Goal: Task Accomplishment & Management: Complete application form

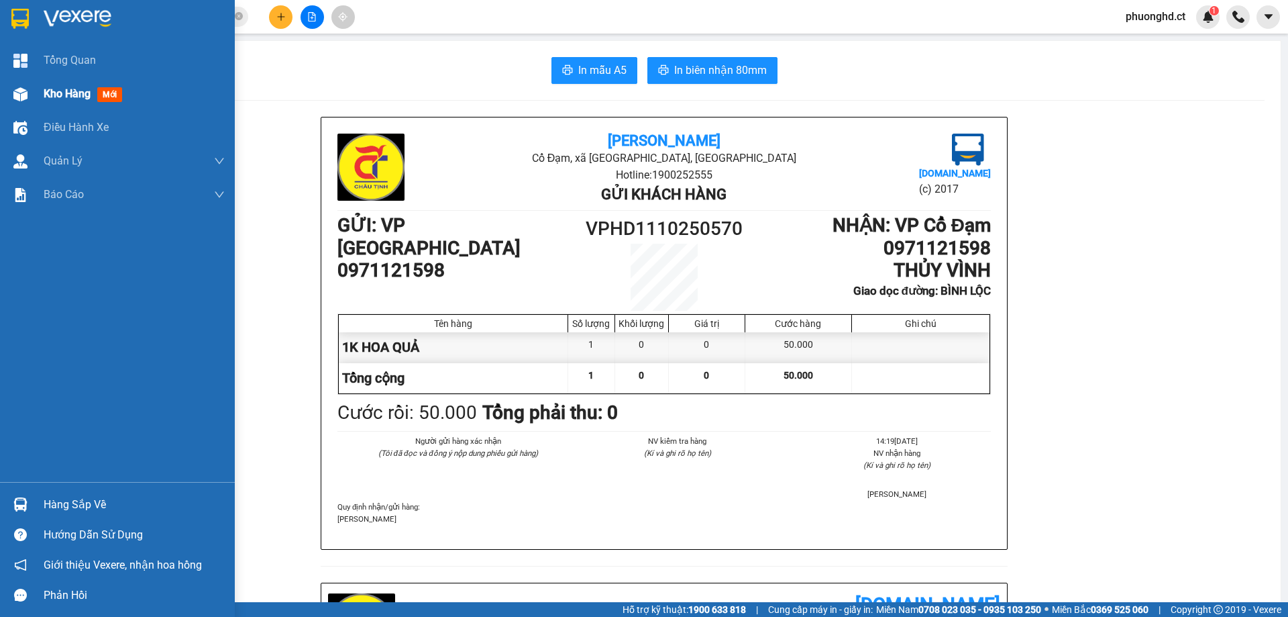
click at [30, 99] on div at bounding box center [20, 94] width 23 height 23
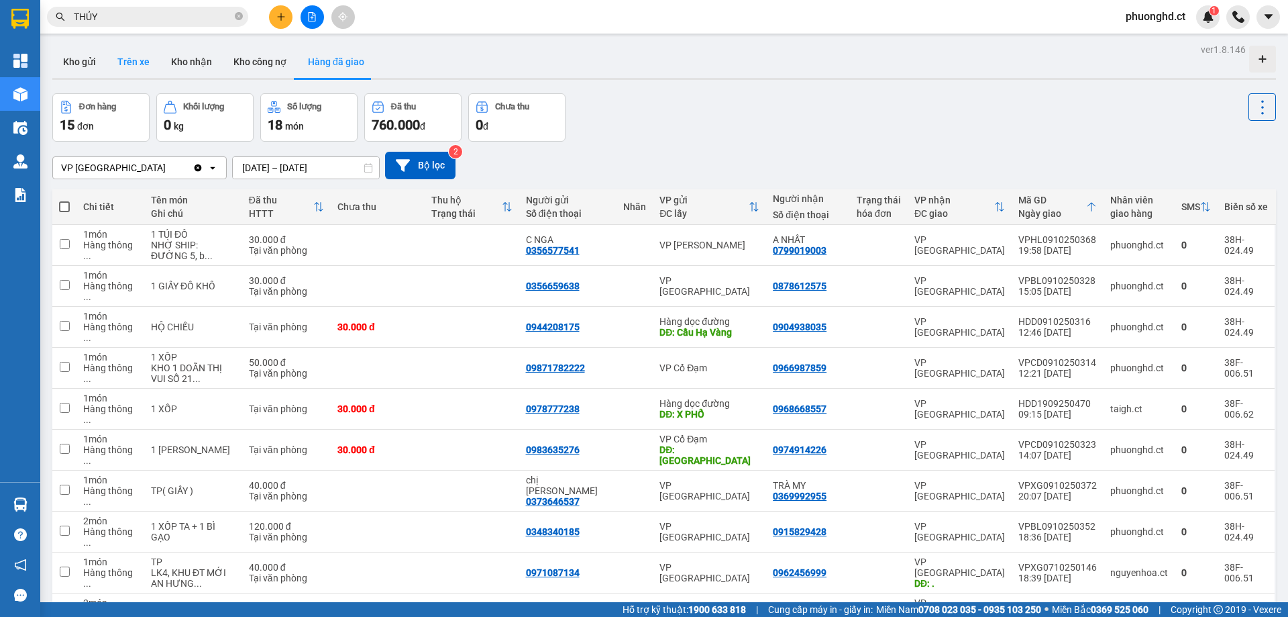
click at [133, 58] on button "Trên xe" at bounding box center [134, 62] width 54 height 32
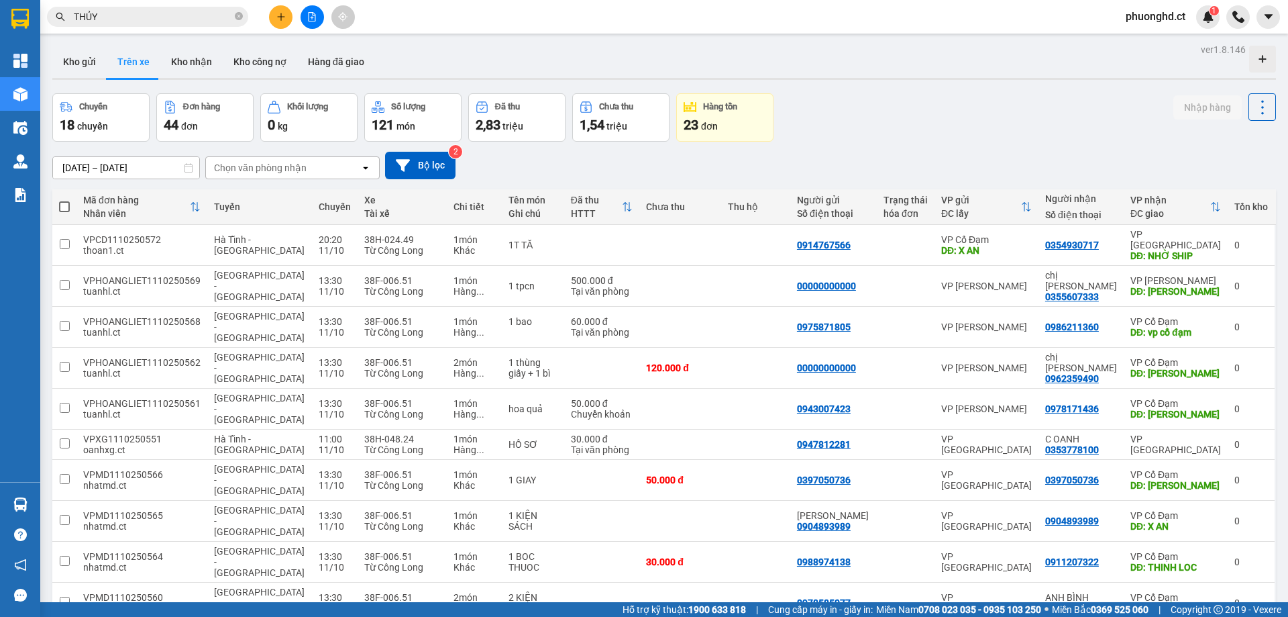
click at [265, 163] on div "Chọn văn phòng nhận" at bounding box center [260, 167] width 93 height 13
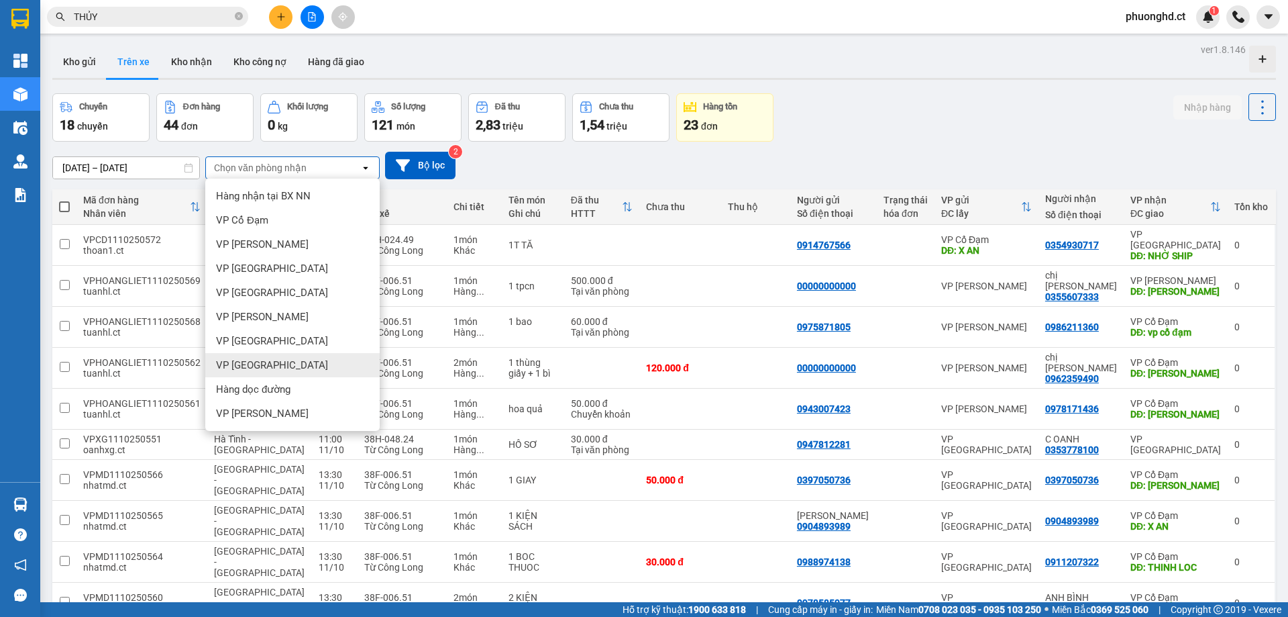
click at [274, 360] on div "VP [GEOGRAPHIC_DATA]" at bounding box center [292, 365] width 174 height 24
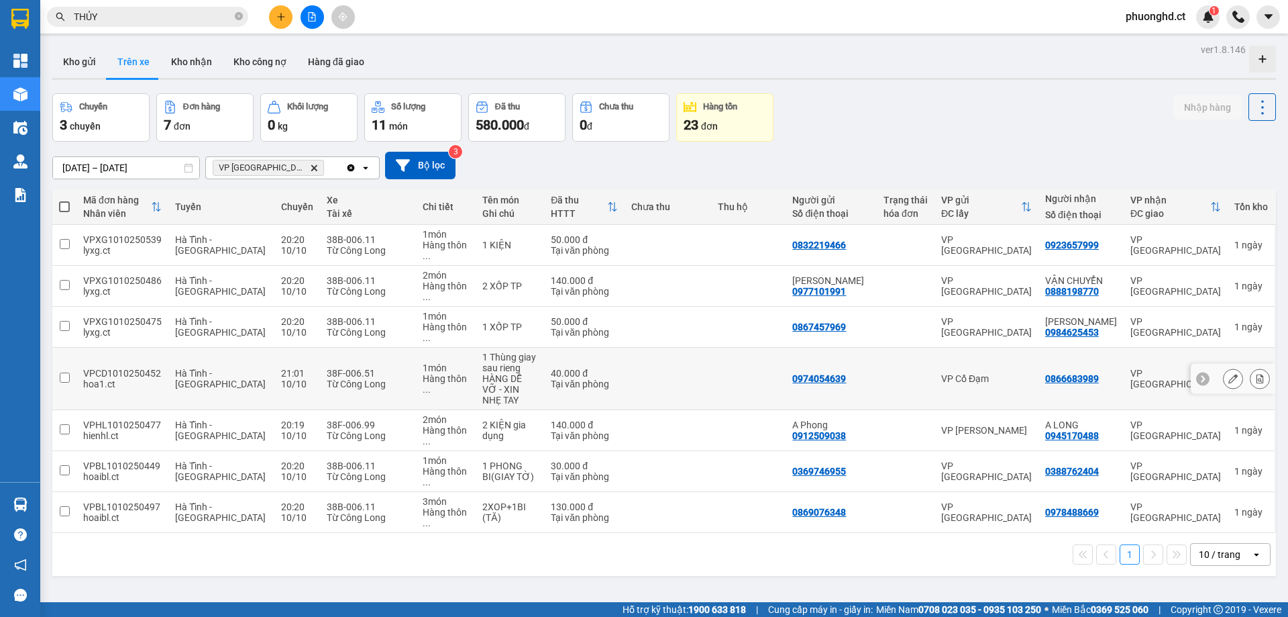
click at [934, 352] on td at bounding box center [906, 378] width 58 height 62
checkbox input "true"
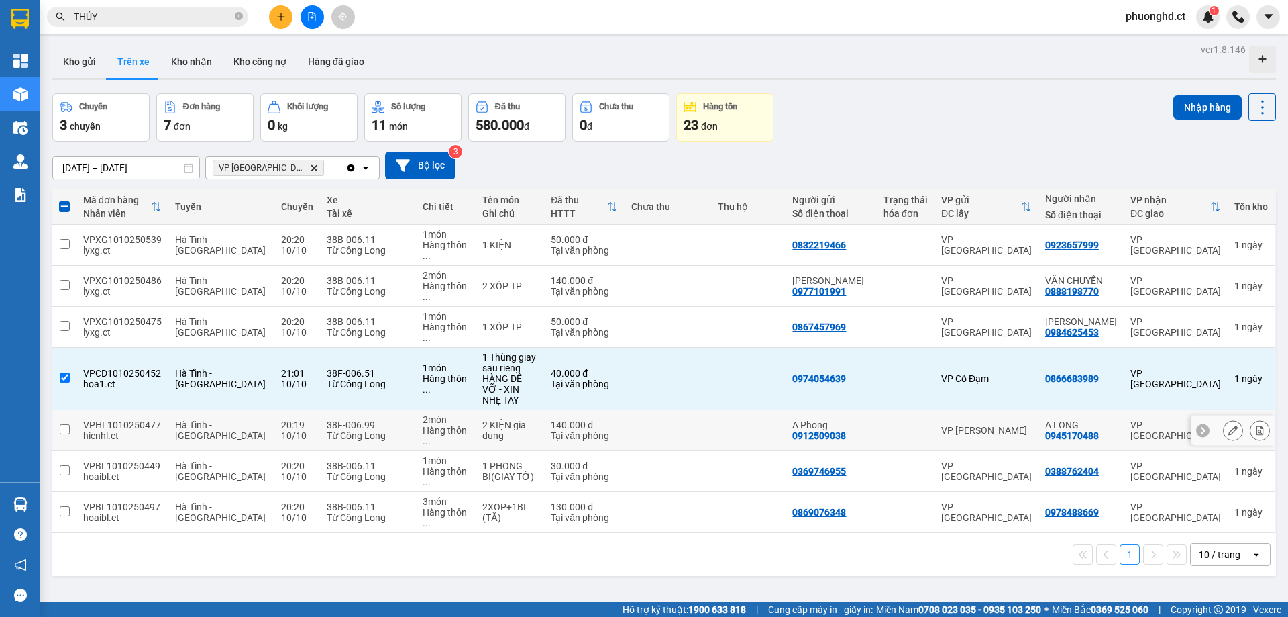
click at [920, 425] on div at bounding box center [906, 430] width 44 height 11
checkbox input "true"
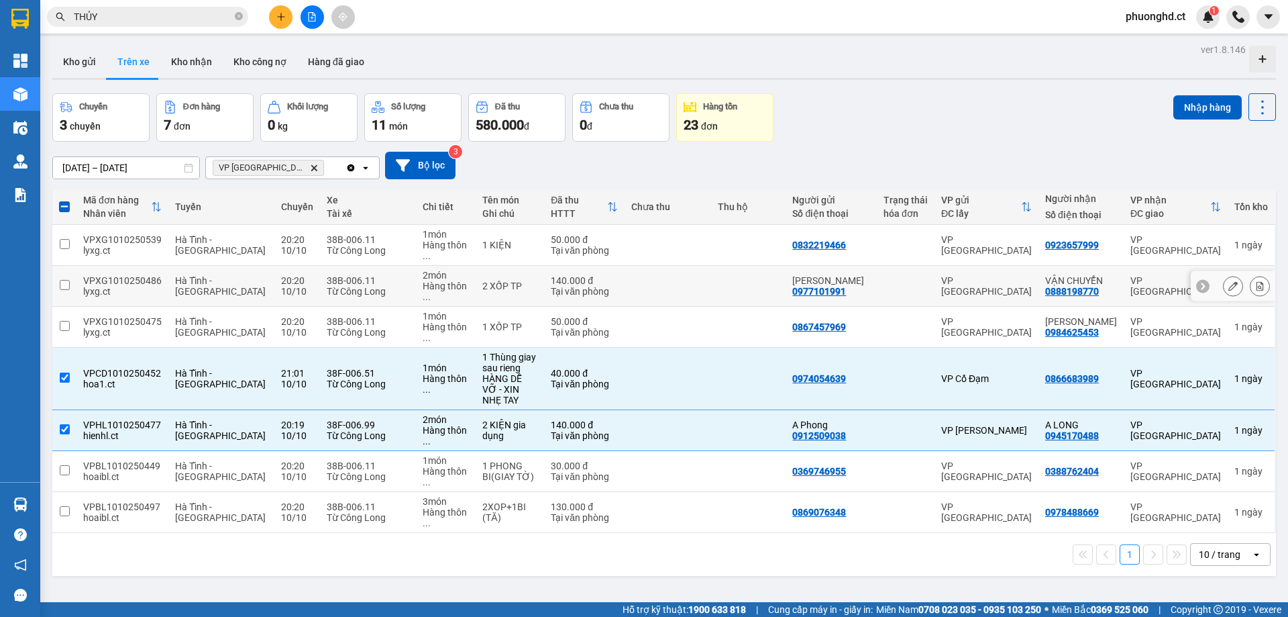
click at [914, 266] on td at bounding box center [906, 286] width 58 height 41
checkbox input "true"
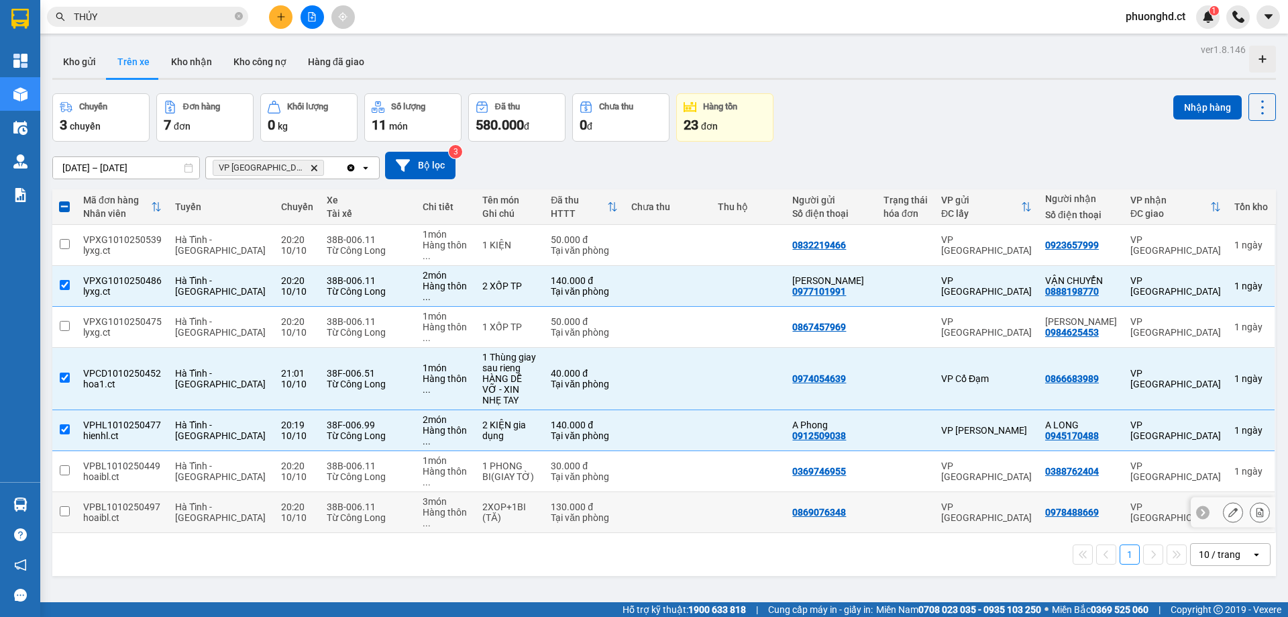
click at [953, 501] on div "VP [GEOGRAPHIC_DATA]" at bounding box center [986, 511] width 91 height 21
checkbox input "true"
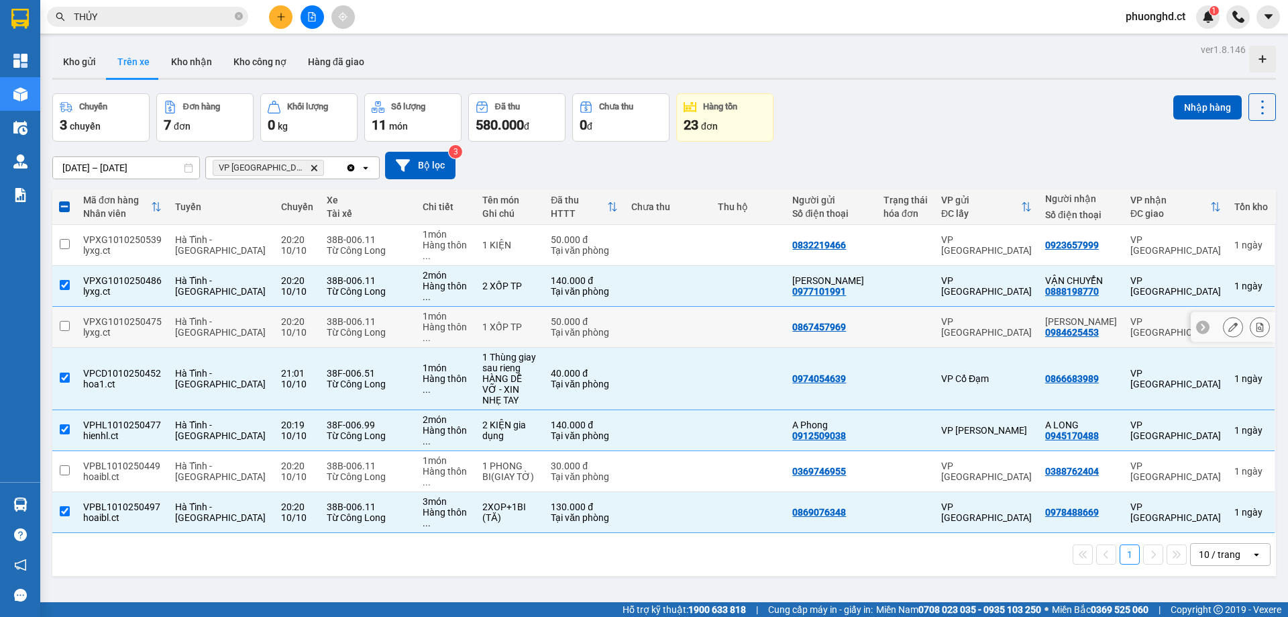
click at [914, 321] on div at bounding box center [906, 326] width 44 height 11
checkbox input "true"
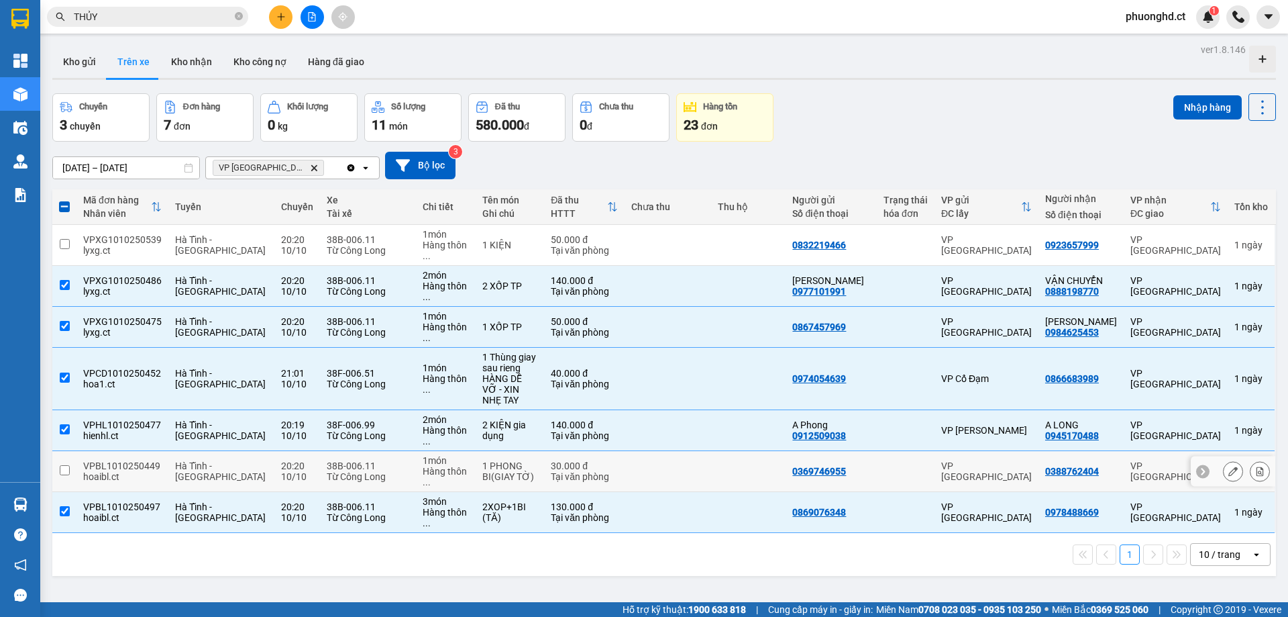
click at [941, 451] on td "VP [GEOGRAPHIC_DATA]" at bounding box center [986, 471] width 104 height 41
checkbox input "true"
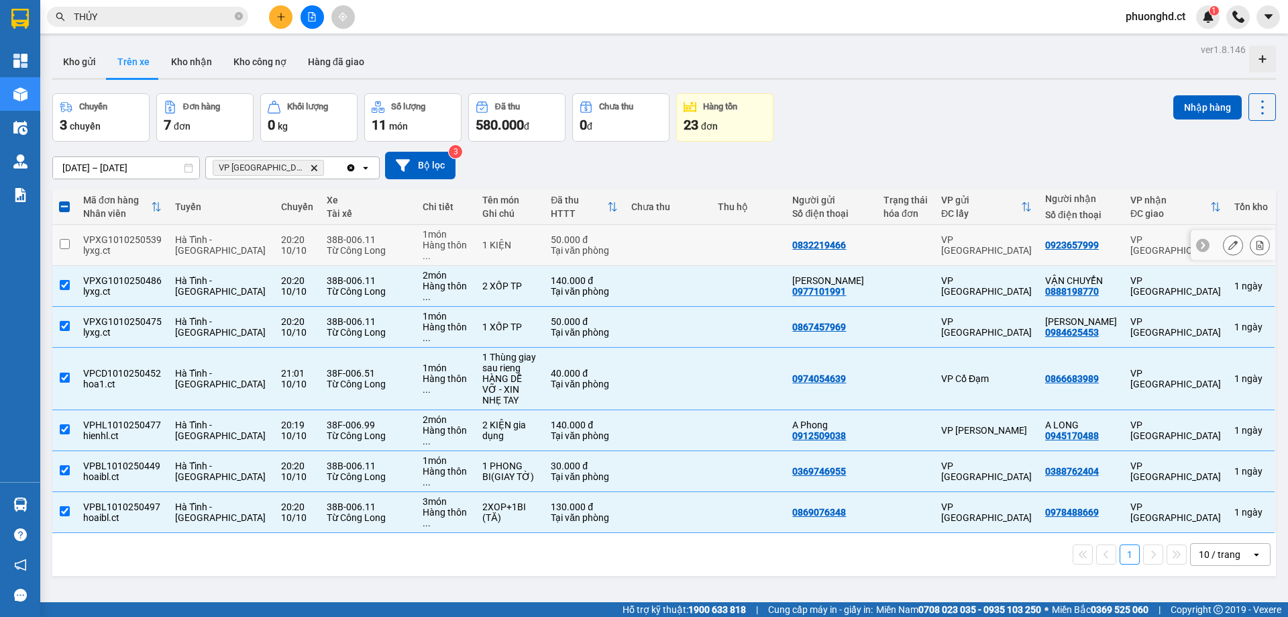
click at [924, 249] on td at bounding box center [906, 245] width 58 height 41
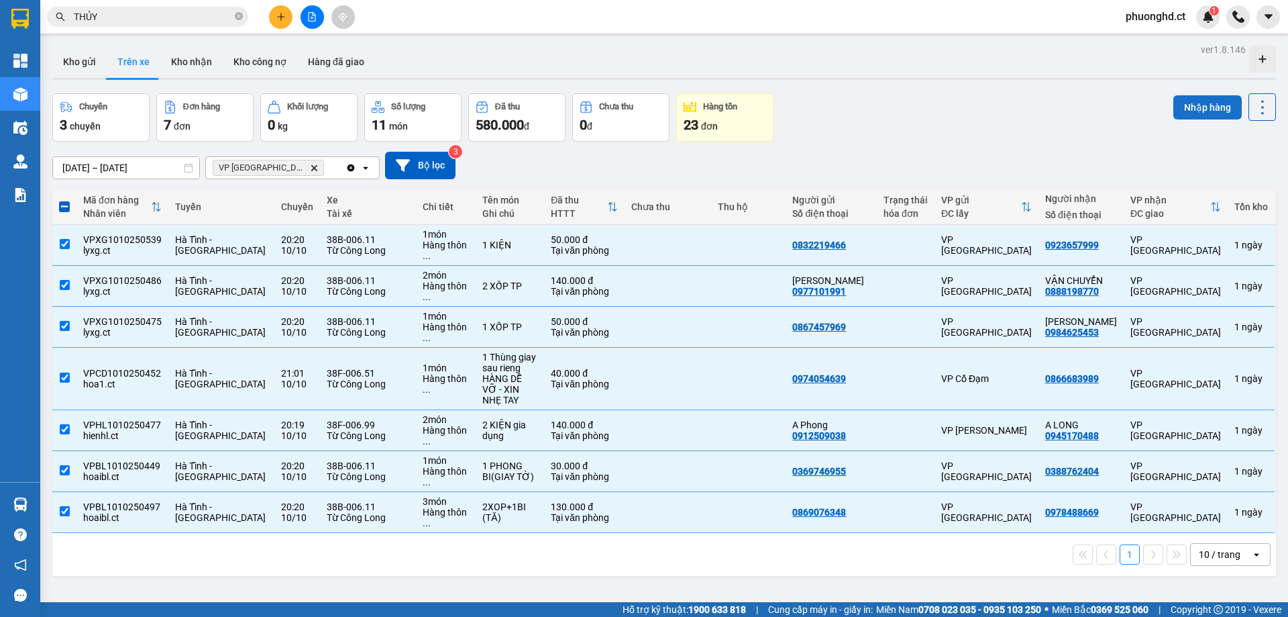
click at [1175, 111] on button "Nhập hàng" at bounding box center [1207, 107] width 68 height 24
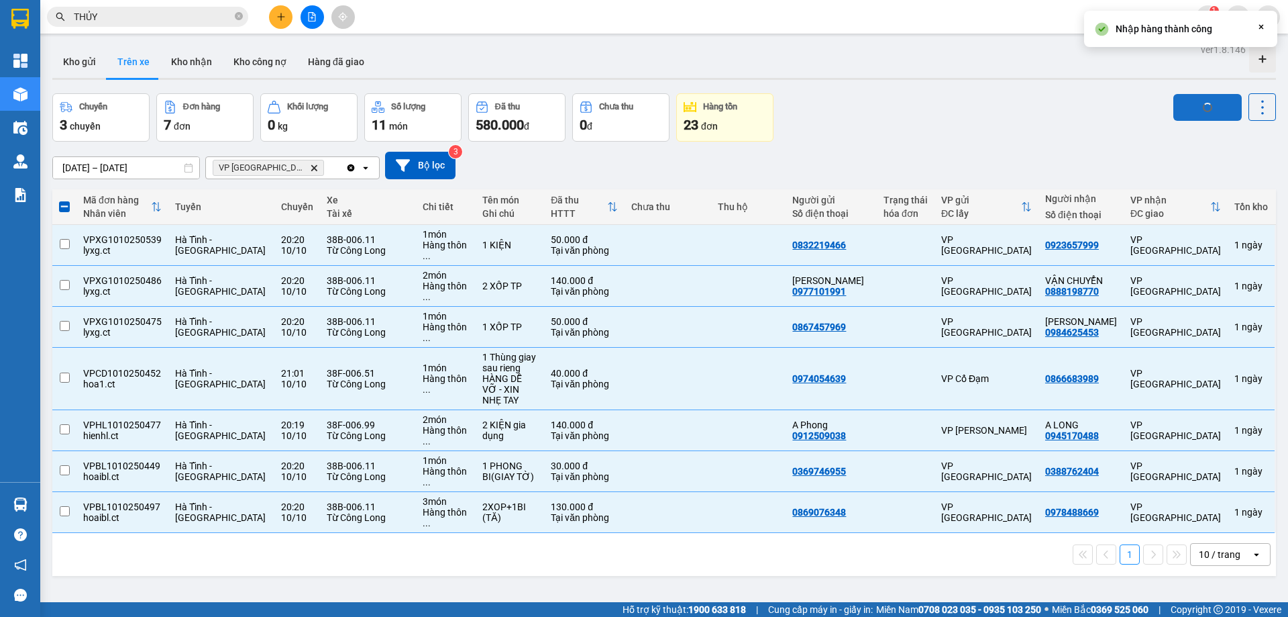
checkbox input "false"
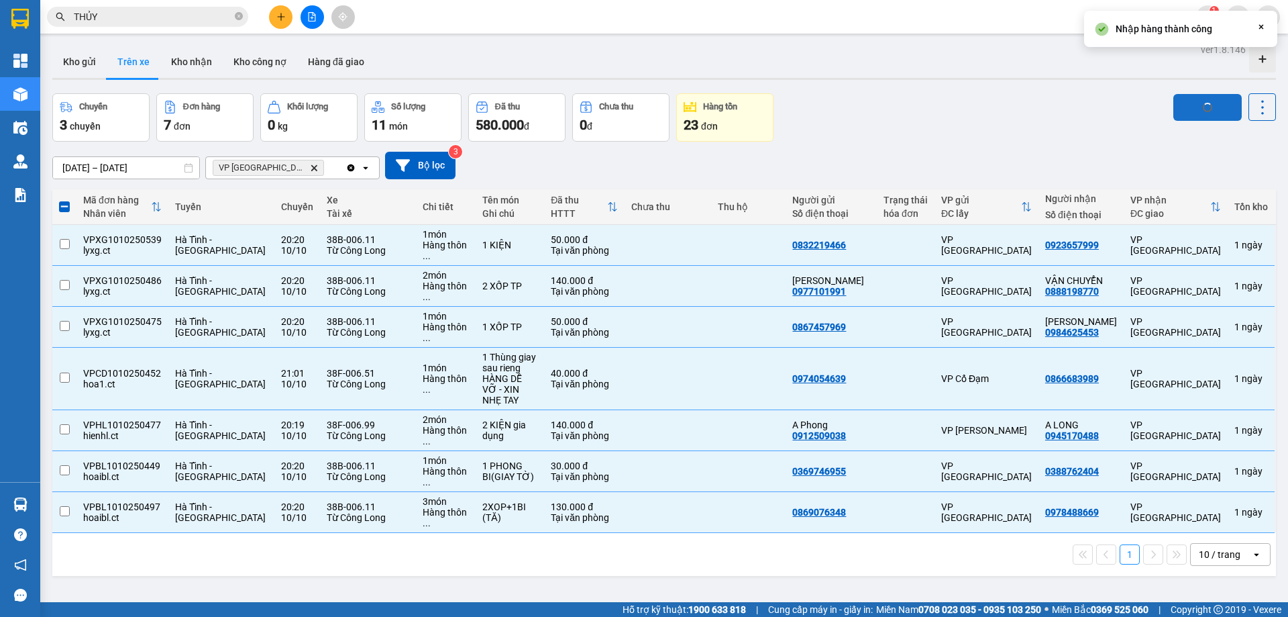
checkbox input "false"
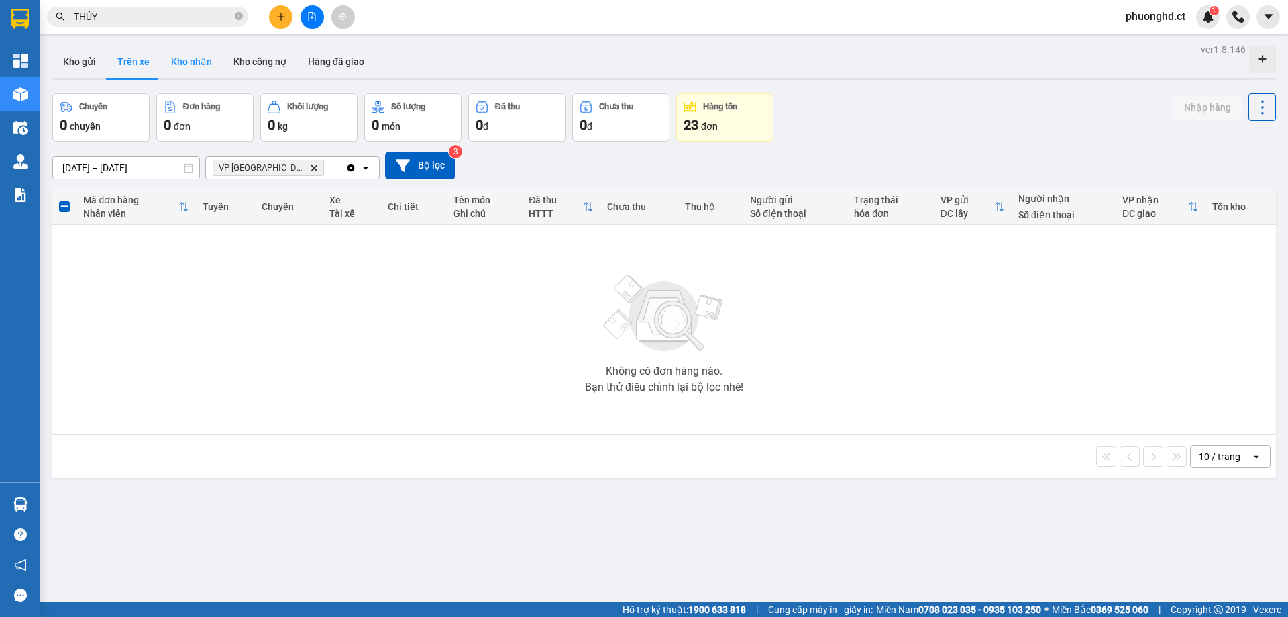
click at [209, 64] on button "Kho nhận" at bounding box center [191, 62] width 62 height 32
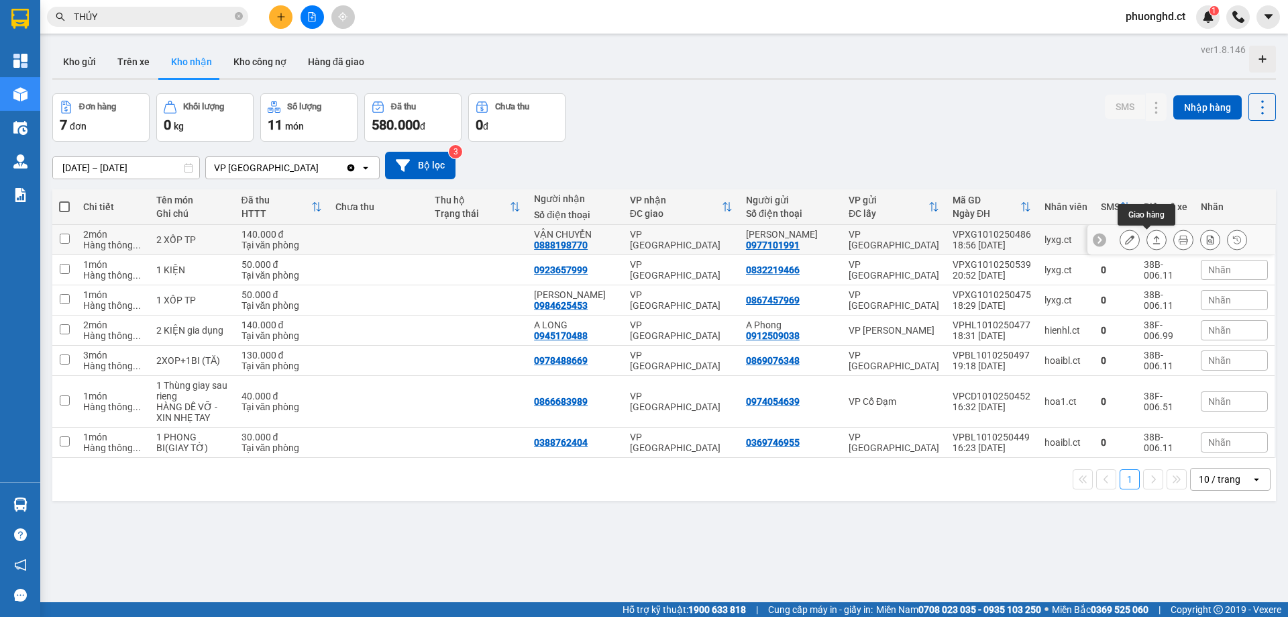
click at [1152, 237] on icon at bounding box center [1156, 239] width 9 height 9
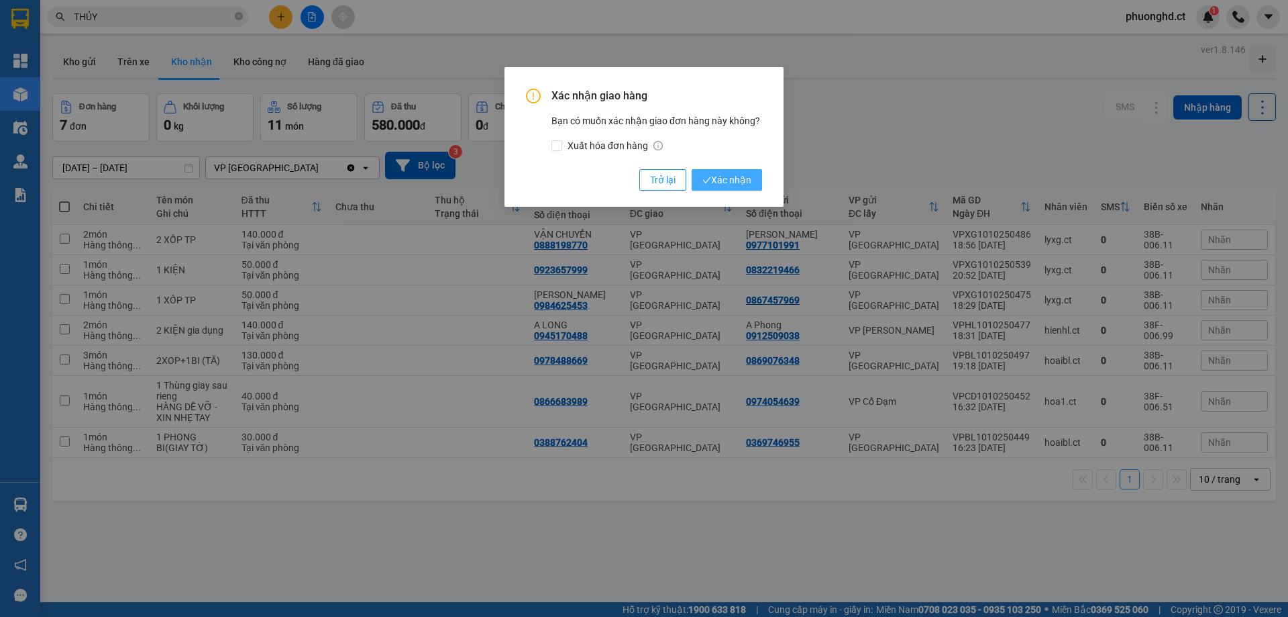
click at [729, 174] on span "Xác nhận" at bounding box center [726, 179] width 49 height 15
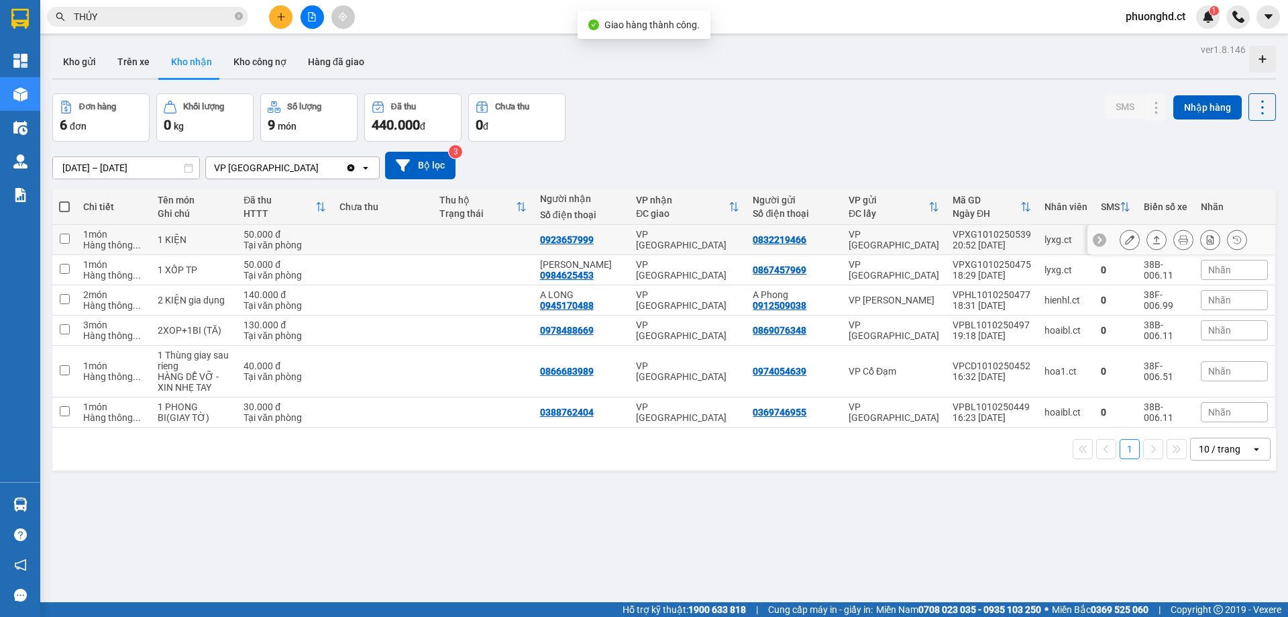
click at [1151, 238] on button at bounding box center [1156, 239] width 19 height 23
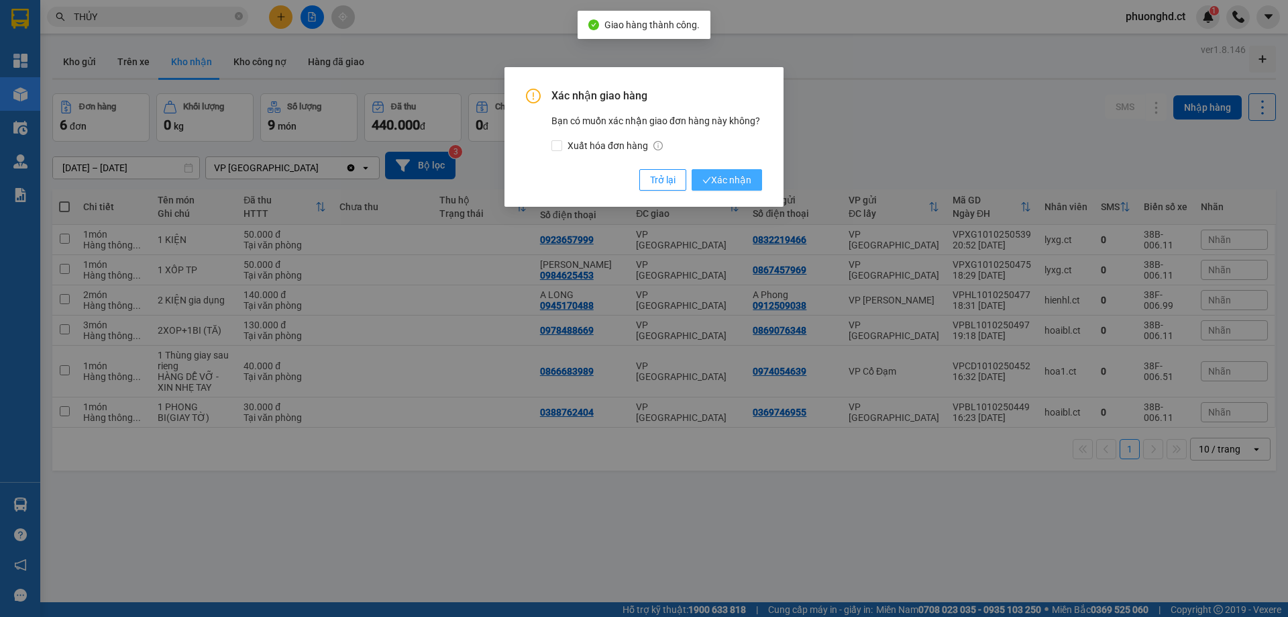
click at [740, 170] on button "Xác nhận" at bounding box center [727, 179] width 70 height 21
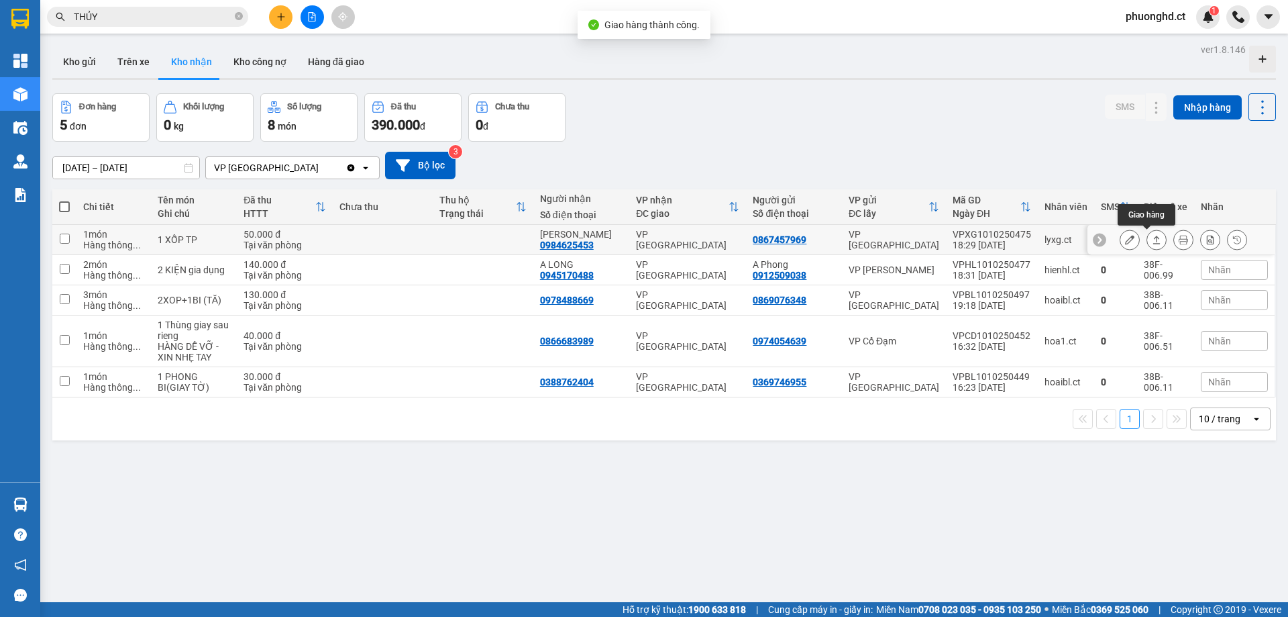
click at [1152, 240] on icon at bounding box center [1156, 239] width 9 height 9
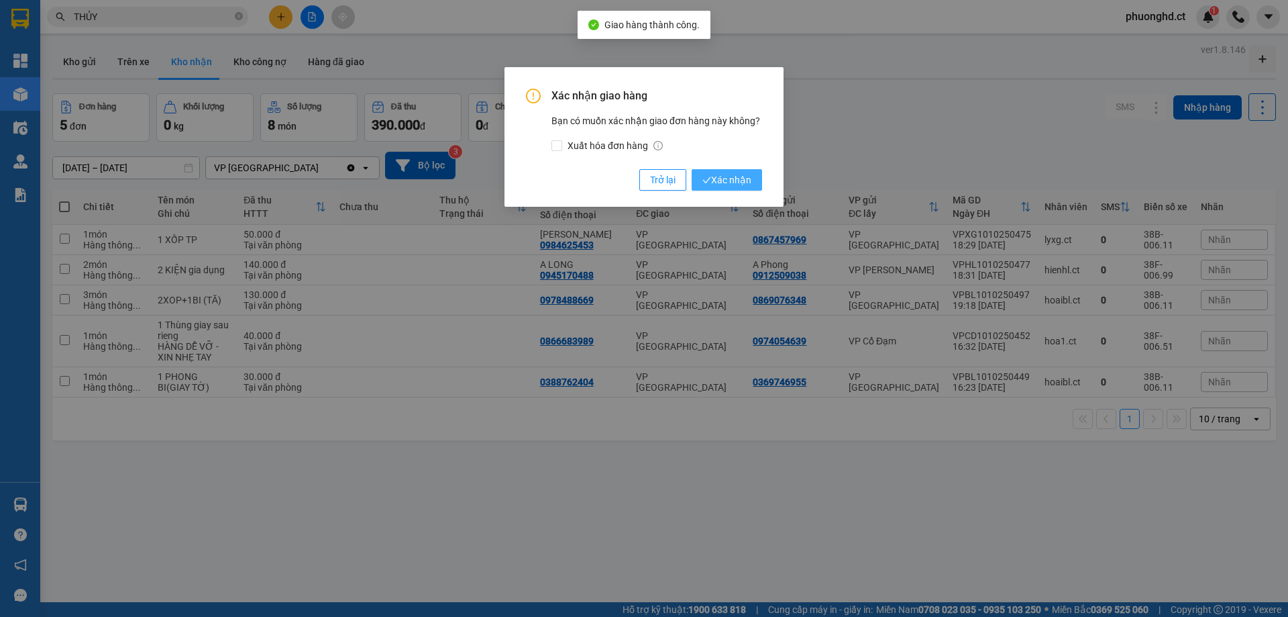
click at [739, 182] on span "Xác nhận" at bounding box center [726, 179] width 49 height 15
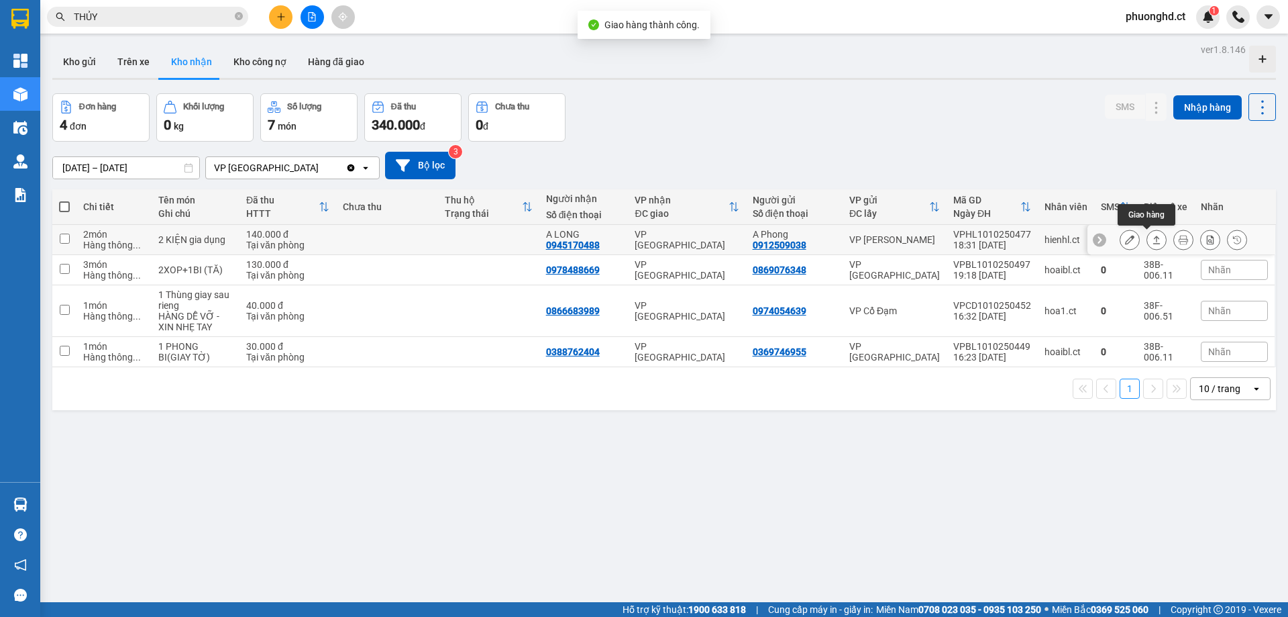
click at [1156, 242] on div at bounding box center [1156, 239] width 20 height 20
click at [1155, 243] on button at bounding box center [1156, 239] width 19 height 23
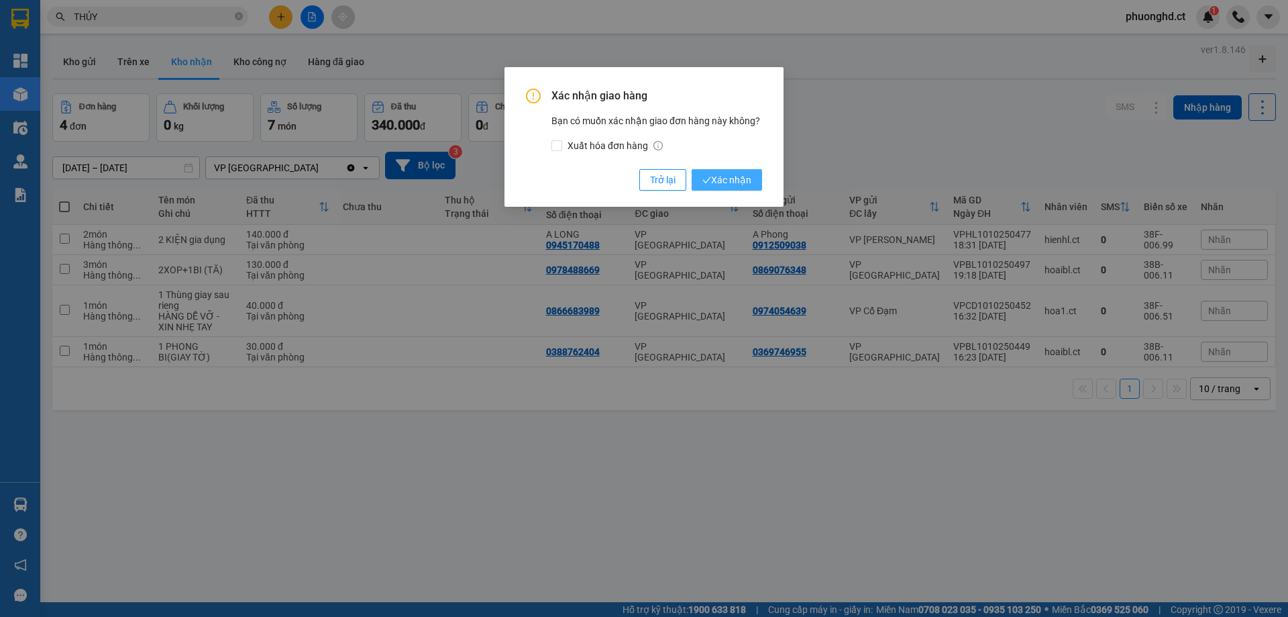
click at [749, 184] on span "Xác nhận" at bounding box center [726, 179] width 49 height 15
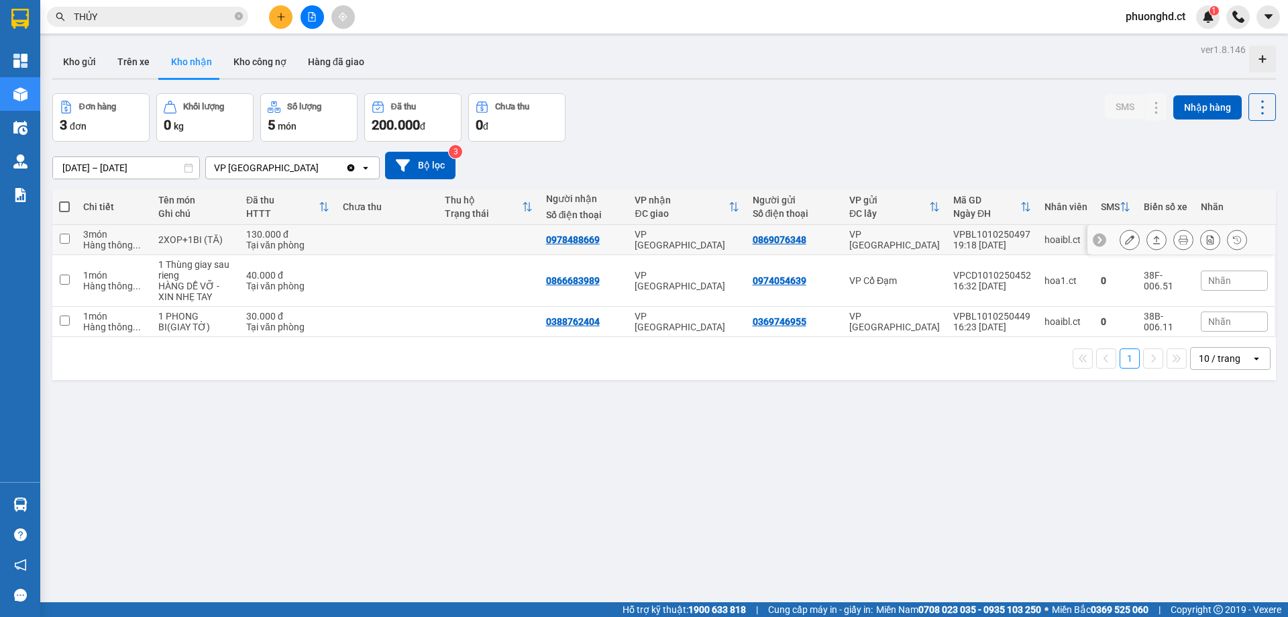
click at [1153, 241] on icon at bounding box center [1156, 239] width 7 height 8
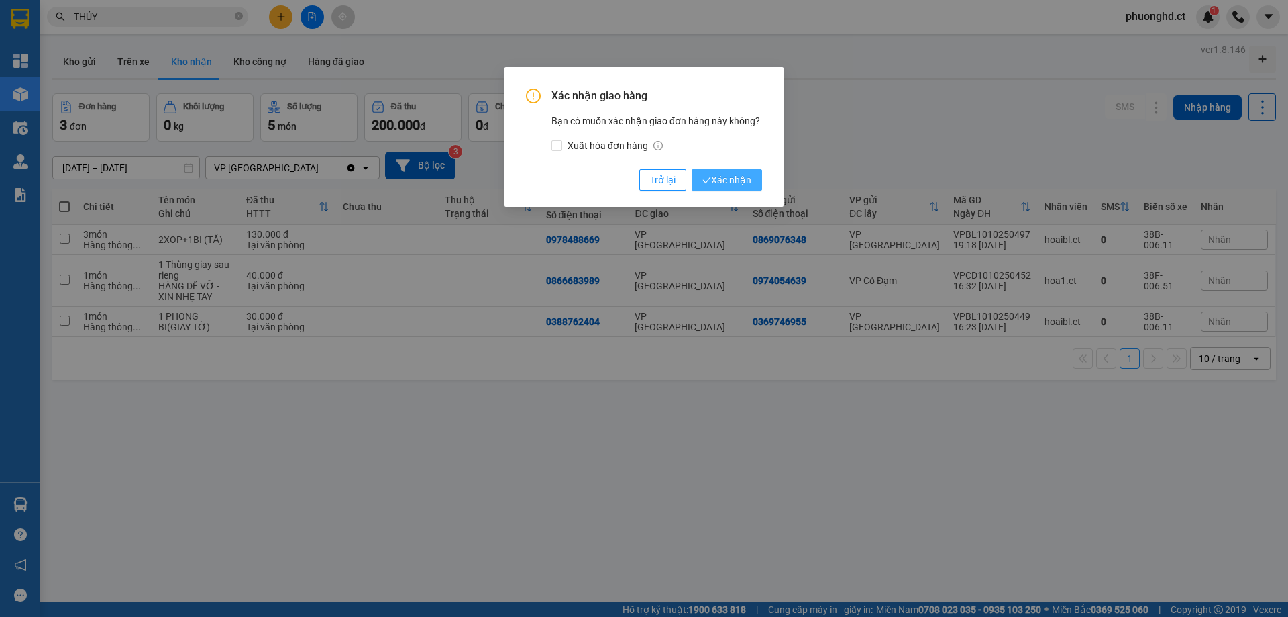
click at [729, 185] on span "Xác nhận" at bounding box center [726, 179] width 49 height 15
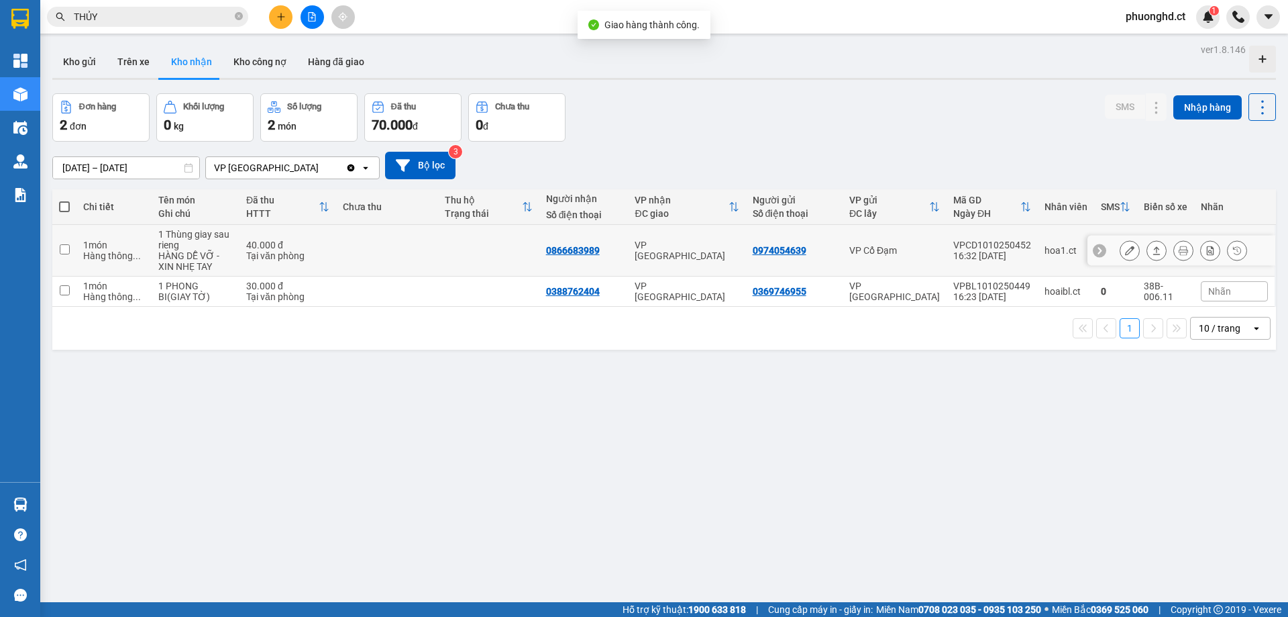
click at [1152, 249] on icon at bounding box center [1156, 250] width 9 height 9
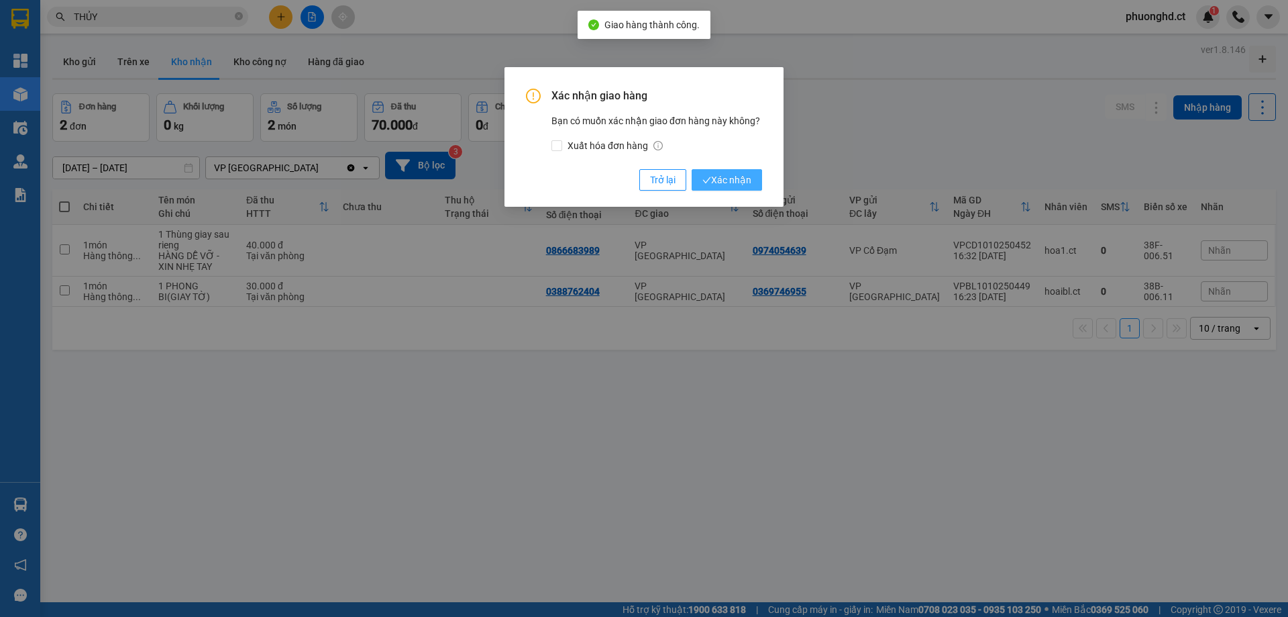
click at [743, 174] on span "Xác nhận" at bounding box center [726, 179] width 49 height 15
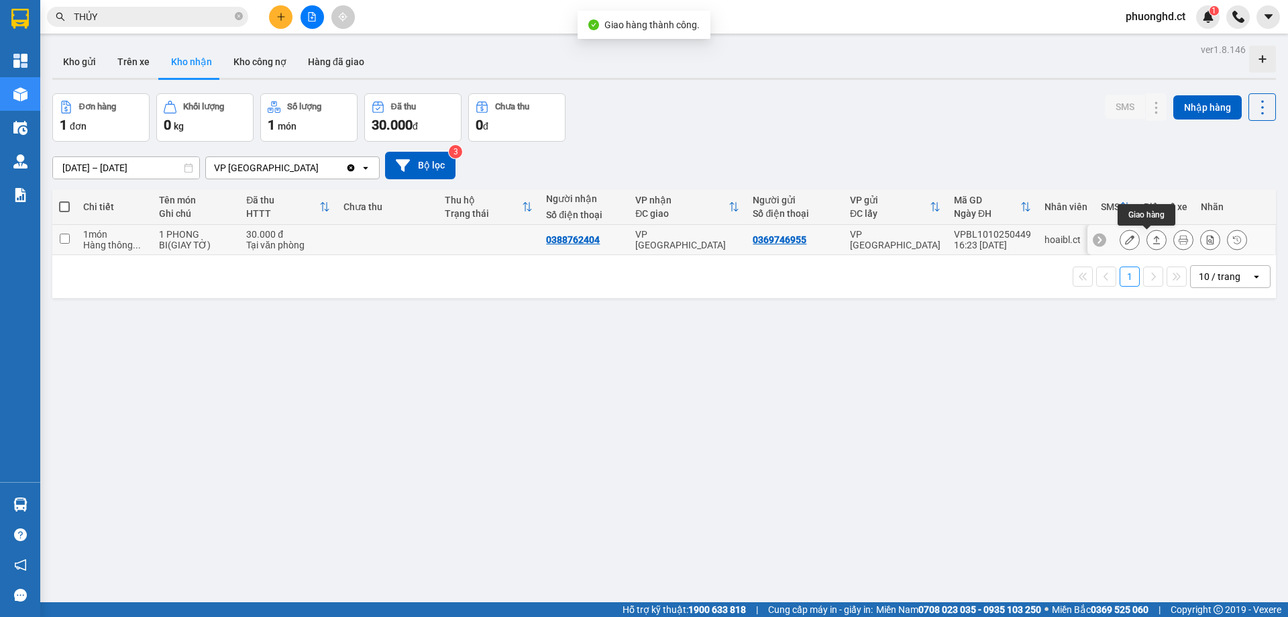
click at [1147, 240] on button at bounding box center [1156, 239] width 19 height 23
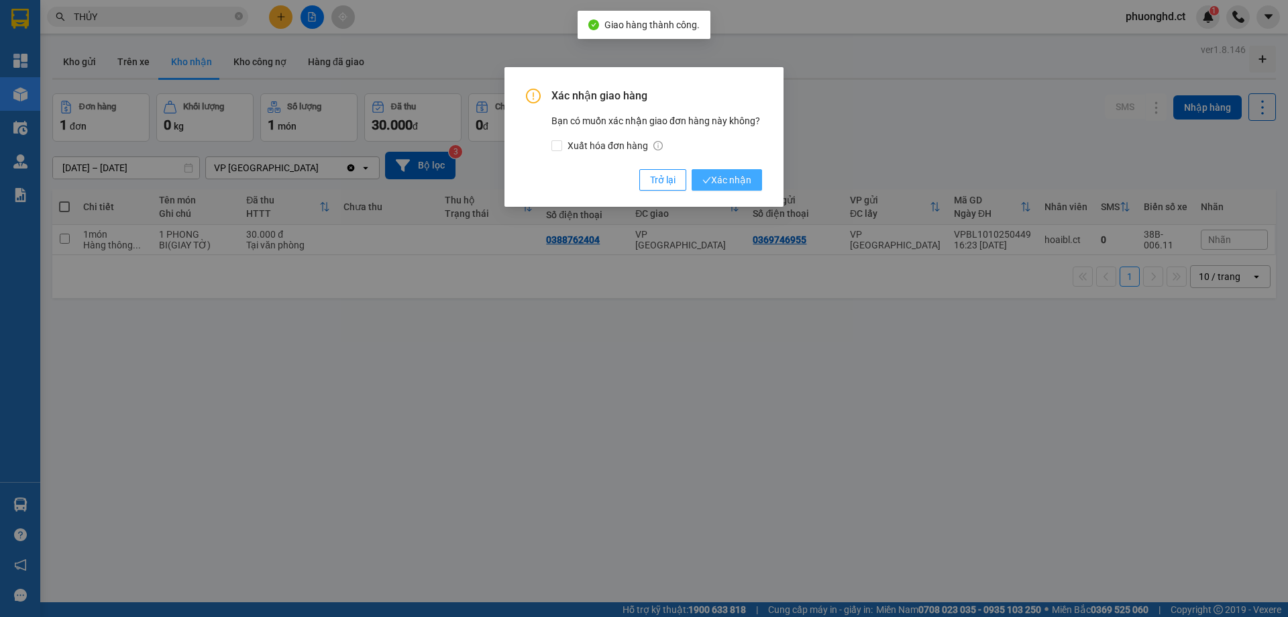
click at [743, 178] on span "Xác nhận" at bounding box center [726, 179] width 49 height 15
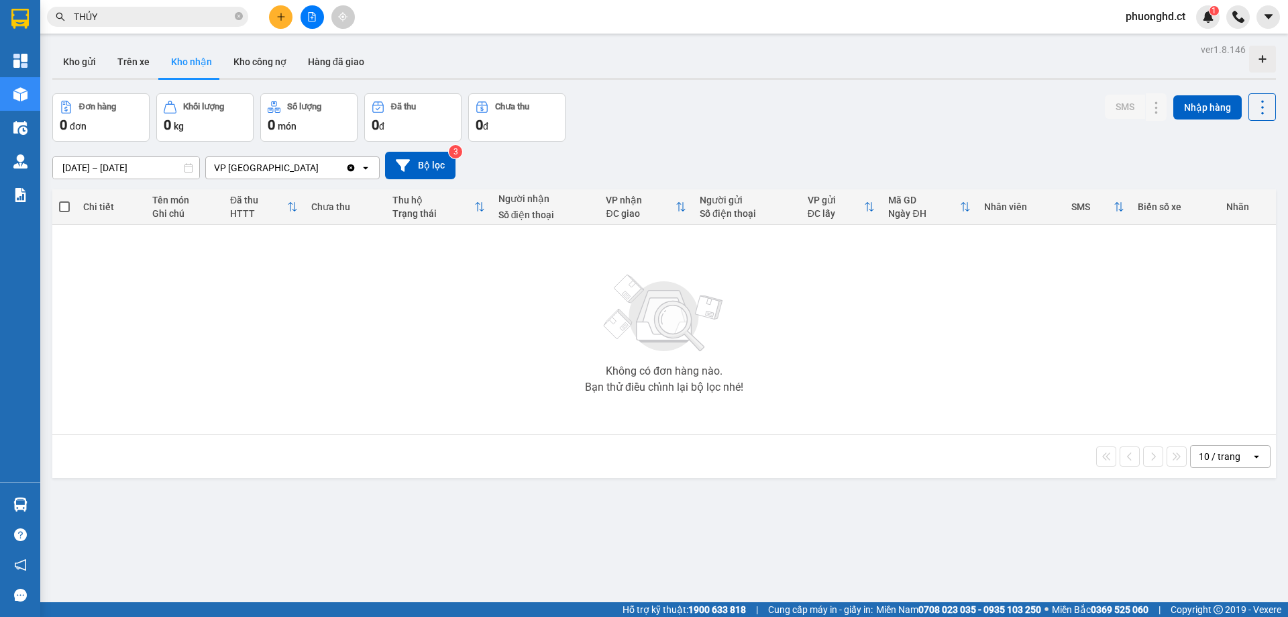
click at [220, 17] on input "THỦY" at bounding box center [153, 16] width 158 height 15
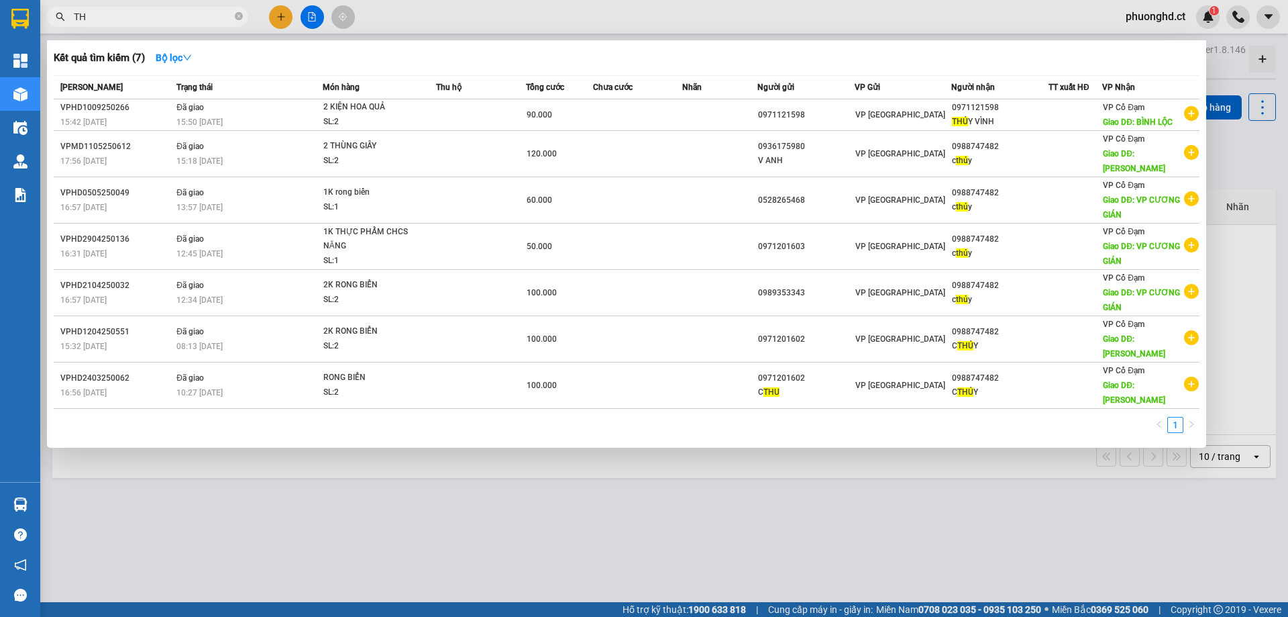
type input "T"
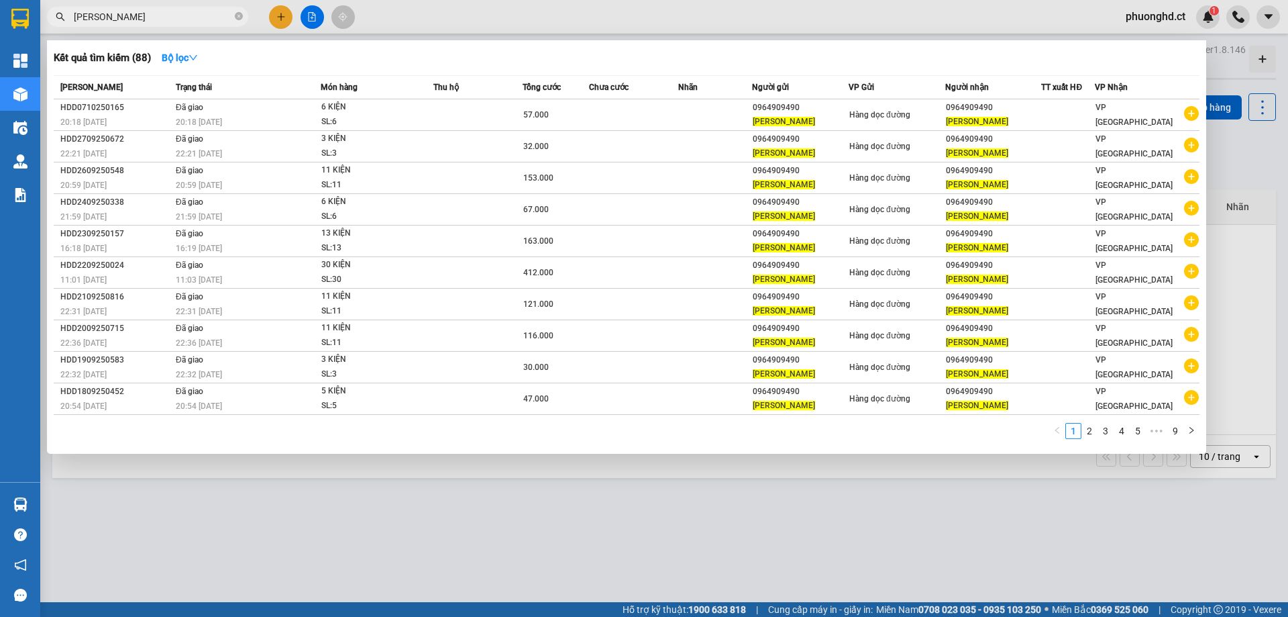
type input "[PERSON_NAME]"
click at [654, 533] on div at bounding box center [644, 308] width 1288 height 617
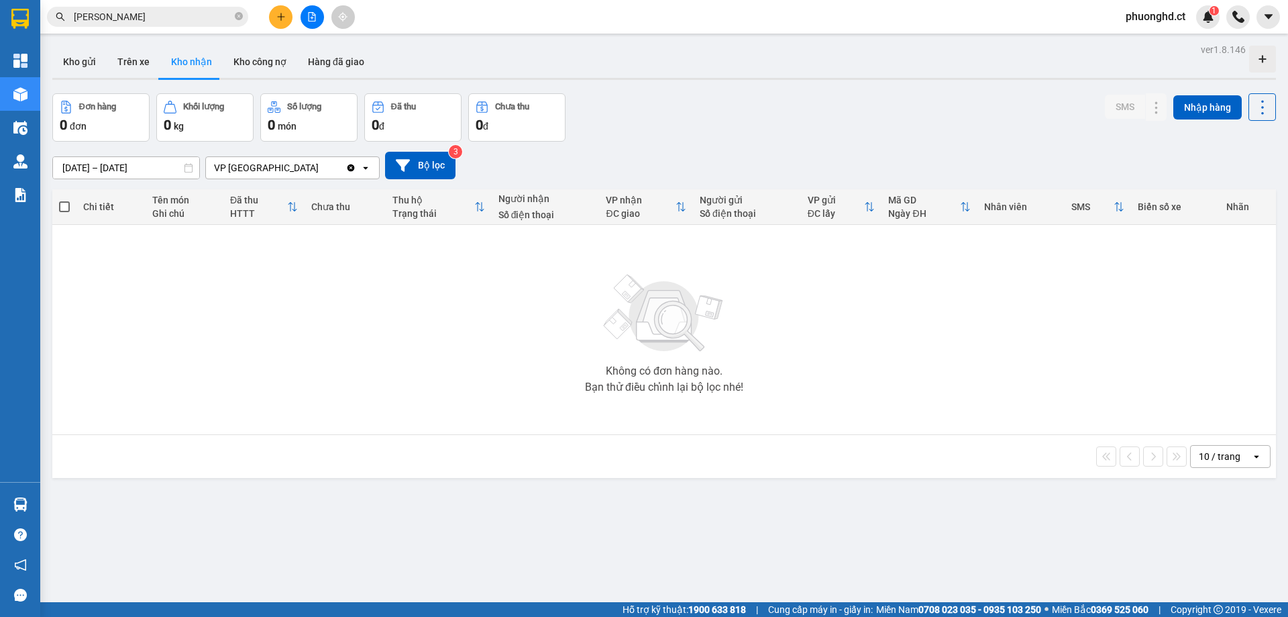
click at [152, 7] on span "[PERSON_NAME]" at bounding box center [147, 17] width 201 height 20
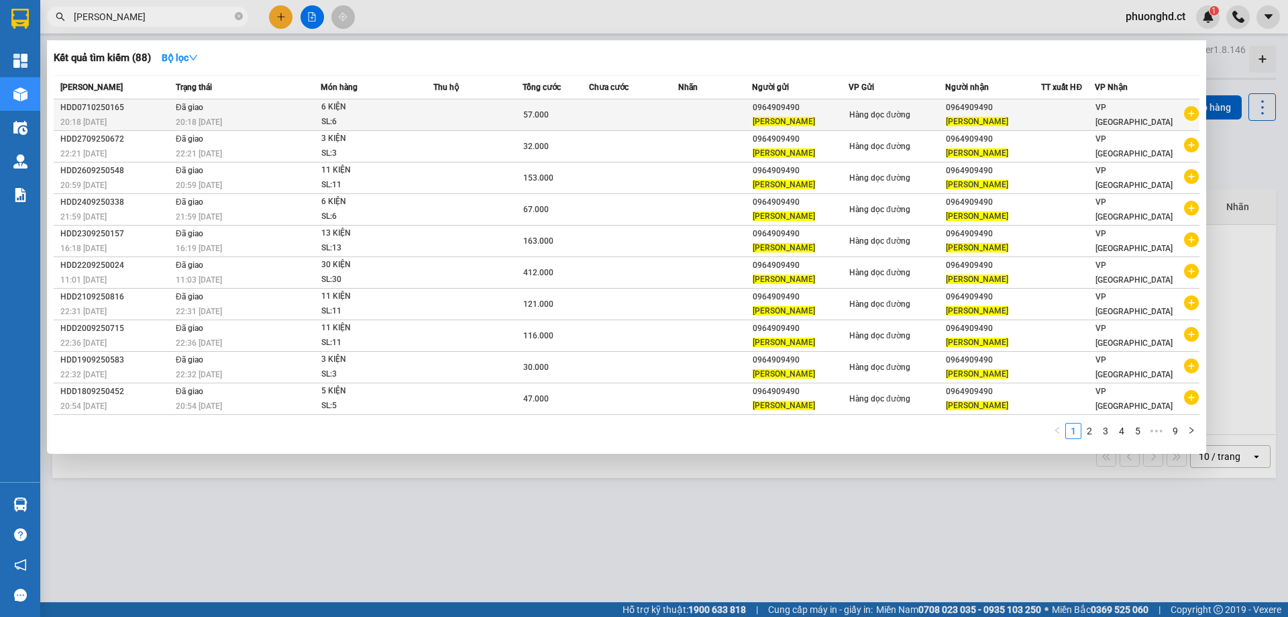
click at [1192, 114] on icon "plus-circle" at bounding box center [1191, 113] width 15 height 15
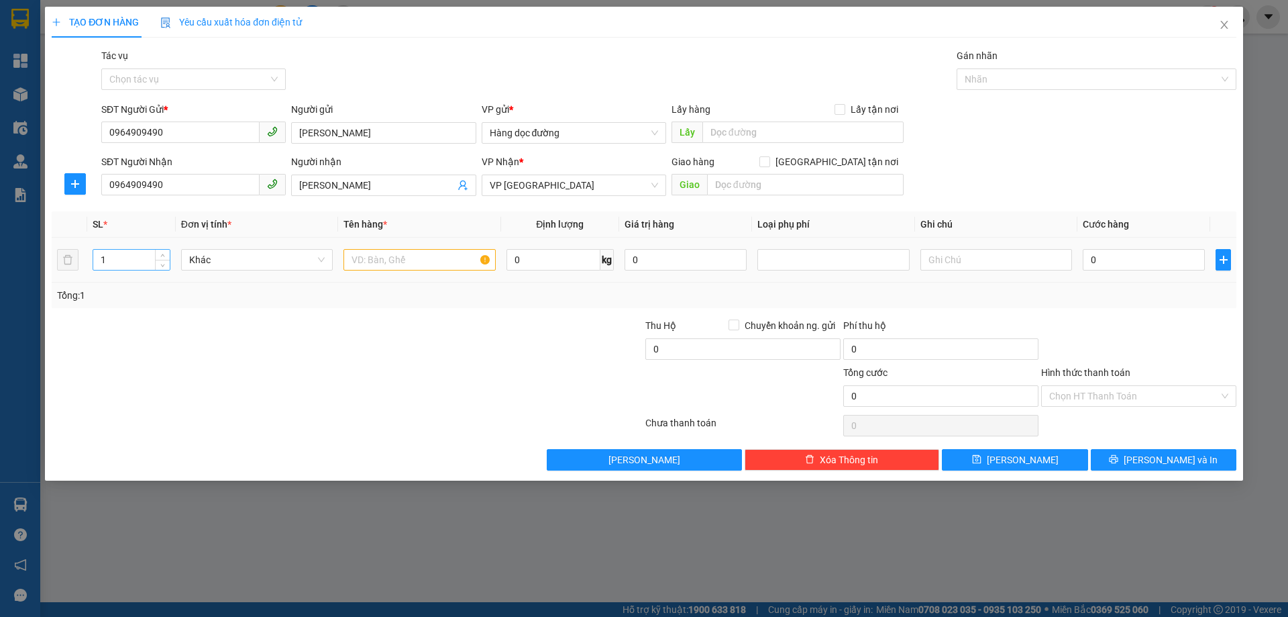
click at [115, 259] on input "1" at bounding box center [131, 260] width 76 height 20
type input "10"
click at [398, 260] on input "text" at bounding box center [419, 259] width 152 height 21
type input "10 KIỆN"
type input "10"
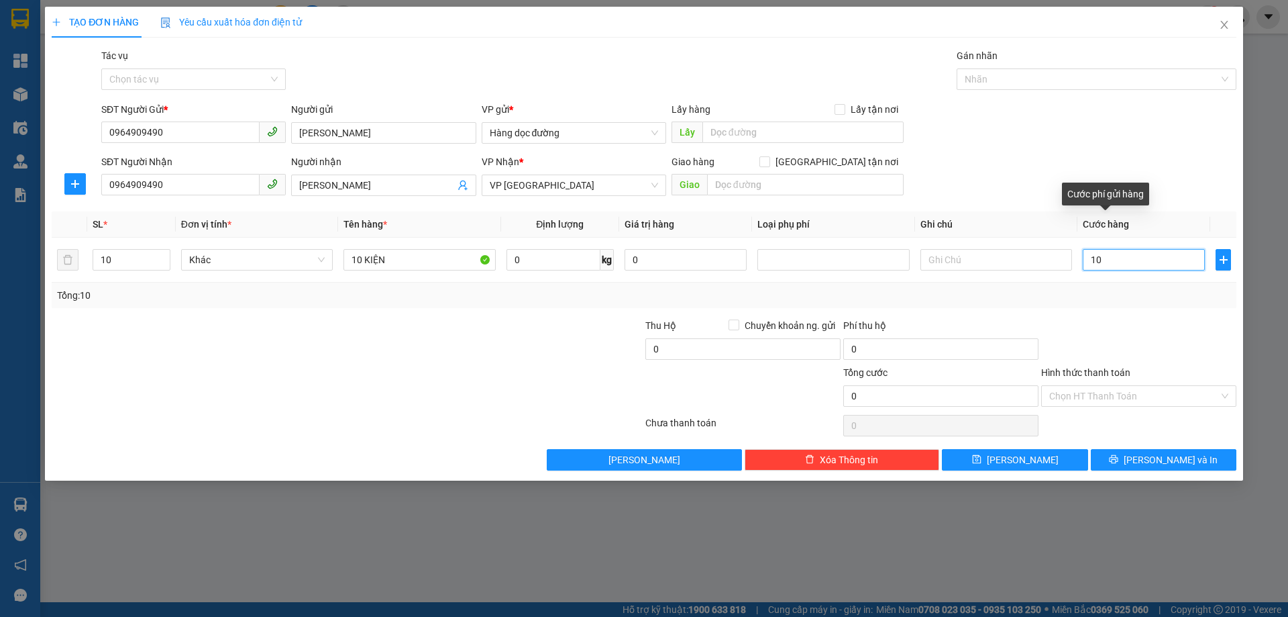
type input "10"
type input "130"
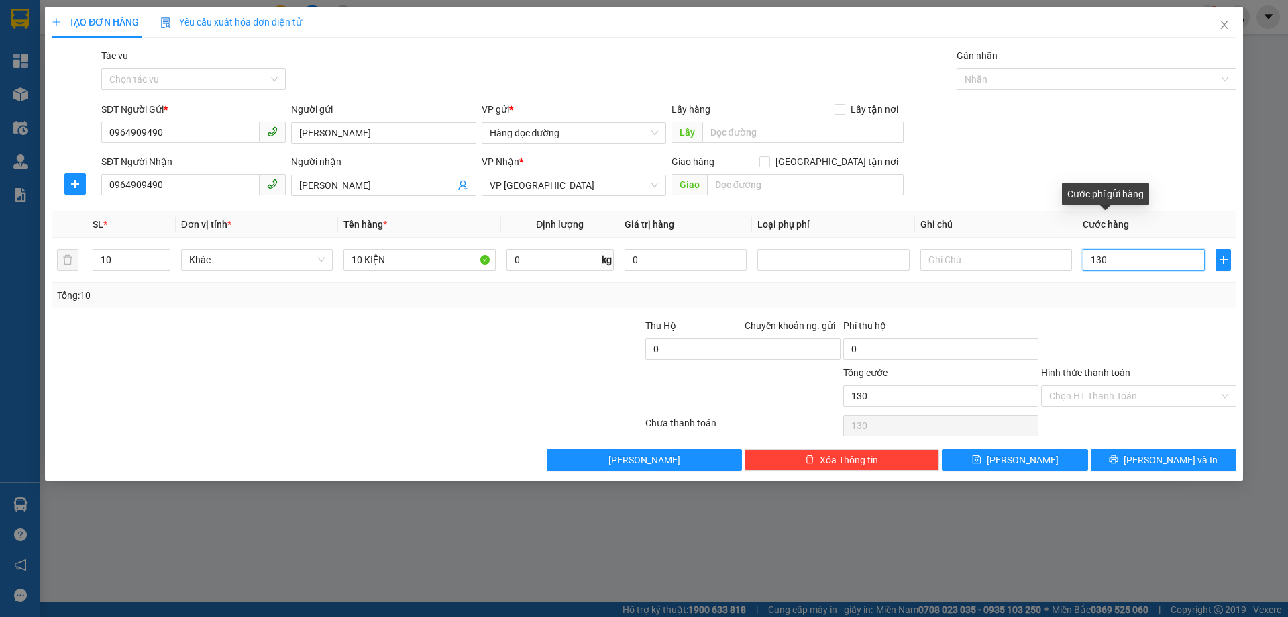
type input "1.330"
type input "1.330.000"
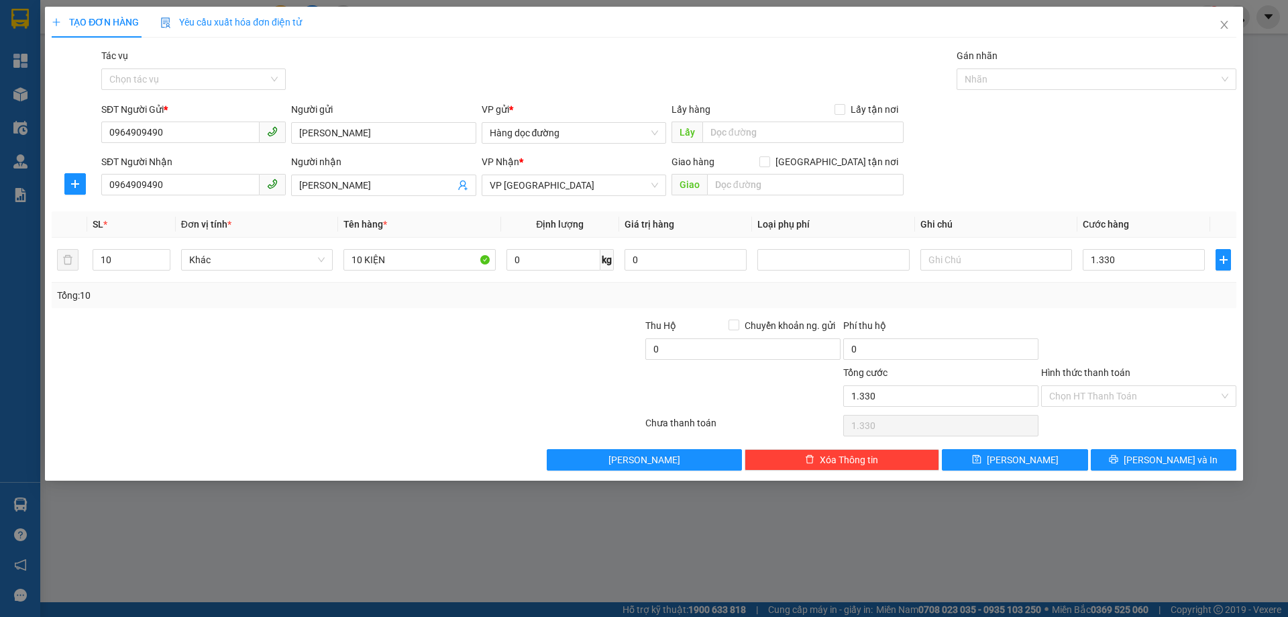
type input "1.330.000"
click at [1167, 152] on form "SĐT Người Gửi * 0964909490 Người gửi HUYỀN QUANG VP gửi * Hàng dọc đường Lấy h…" at bounding box center [644, 151] width 1185 height 99
click at [1108, 261] on input "1.330.000" at bounding box center [1144, 259] width 122 height 21
click at [1158, 255] on input "1.330.000" at bounding box center [1144, 259] width 122 height 21
type input "133.000"
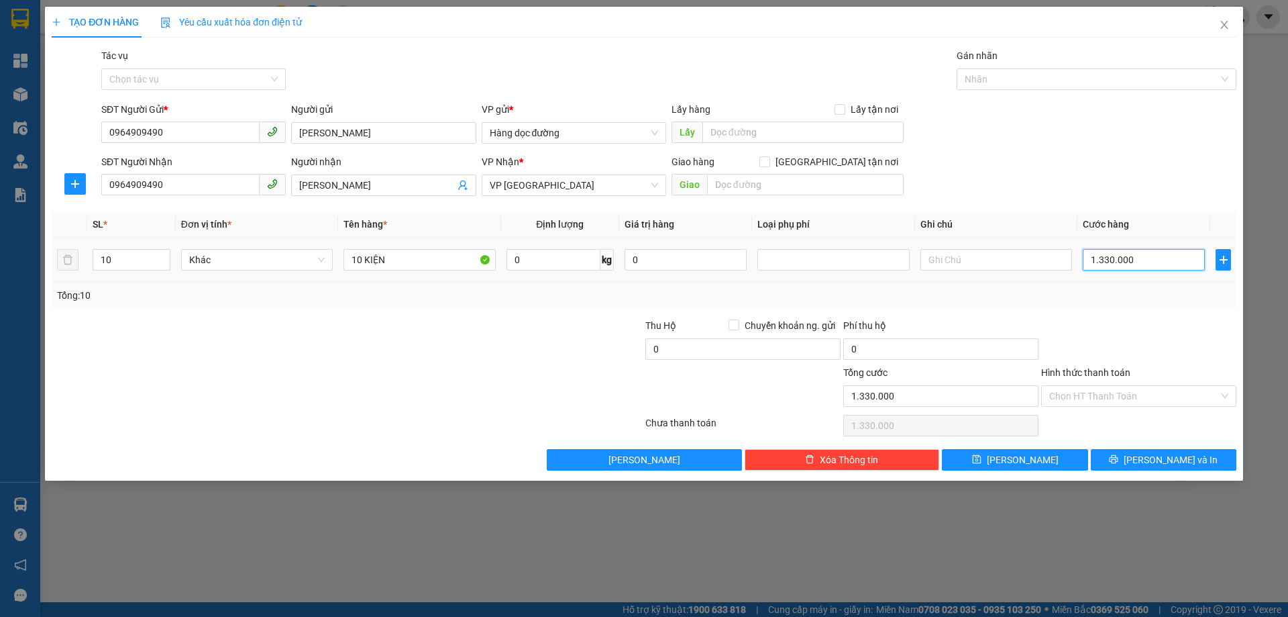
type input "133.000"
click at [1119, 191] on div "SĐT Người Nhận 0964909490 Người nhận HUYỀN QUANG VP Nhận * VP Hà [GEOGRAPHIC_D…" at bounding box center [669, 177] width 1140 height 47
click at [235, 75] on input "Tác vụ" at bounding box center [188, 79] width 159 height 20
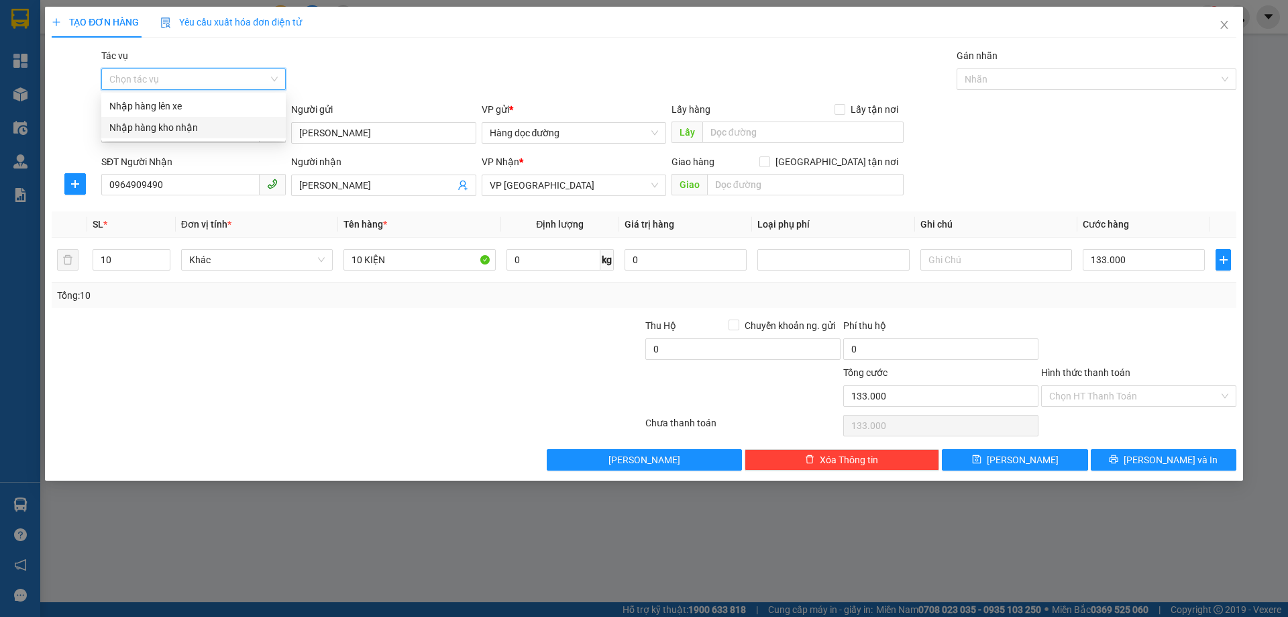
click at [195, 133] on div "Nhập hàng kho nhận" at bounding box center [193, 127] width 168 height 15
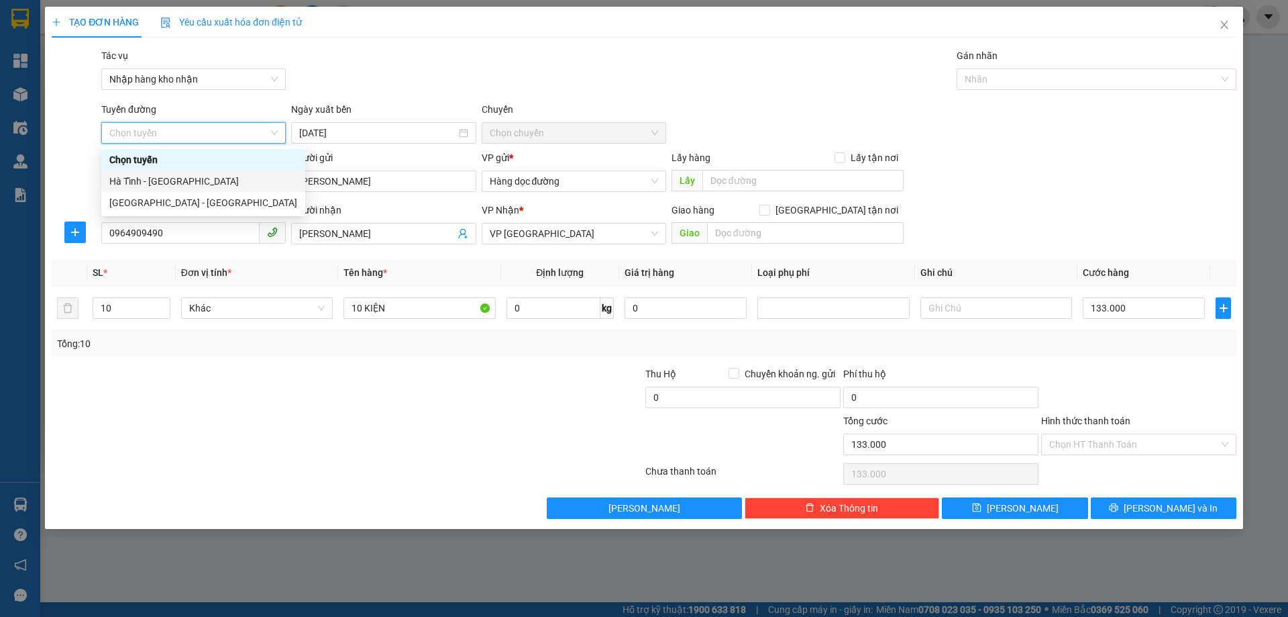
click at [201, 184] on div "Hà Tĩnh - [GEOGRAPHIC_DATA]" at bounding box center [203, 181] width 188 height 15
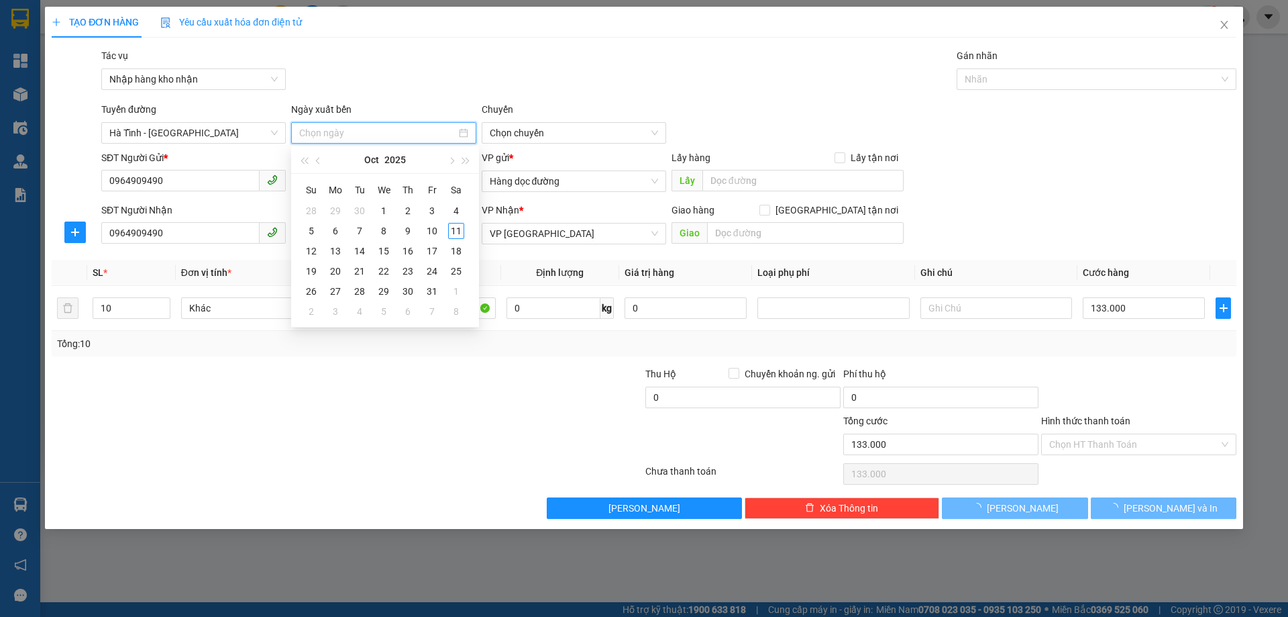
click at [423, 132] on input at bounding box center [377, 132] width 156 height 15
click at [437, 238] on div "10" at bounding box center [432, 231] width 16 height 16
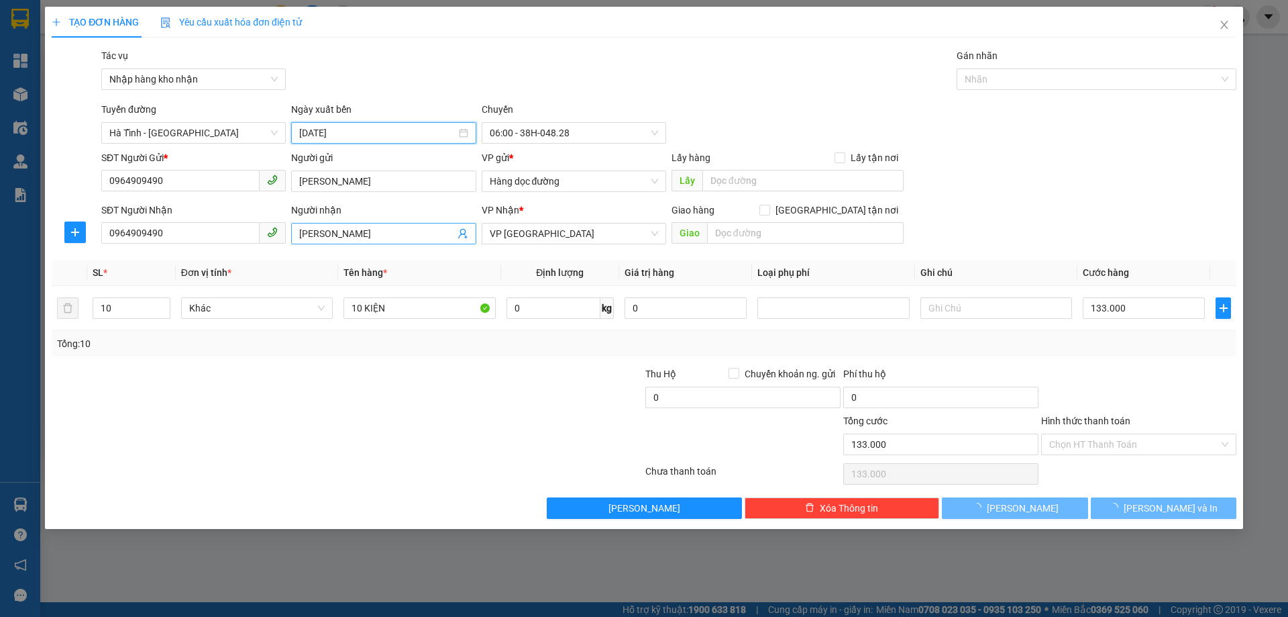
type input "[DATE]"
click at [558, 132] on span "06:00 - 38H-048.28" at bounding box center [574, 133] width 168 height 20
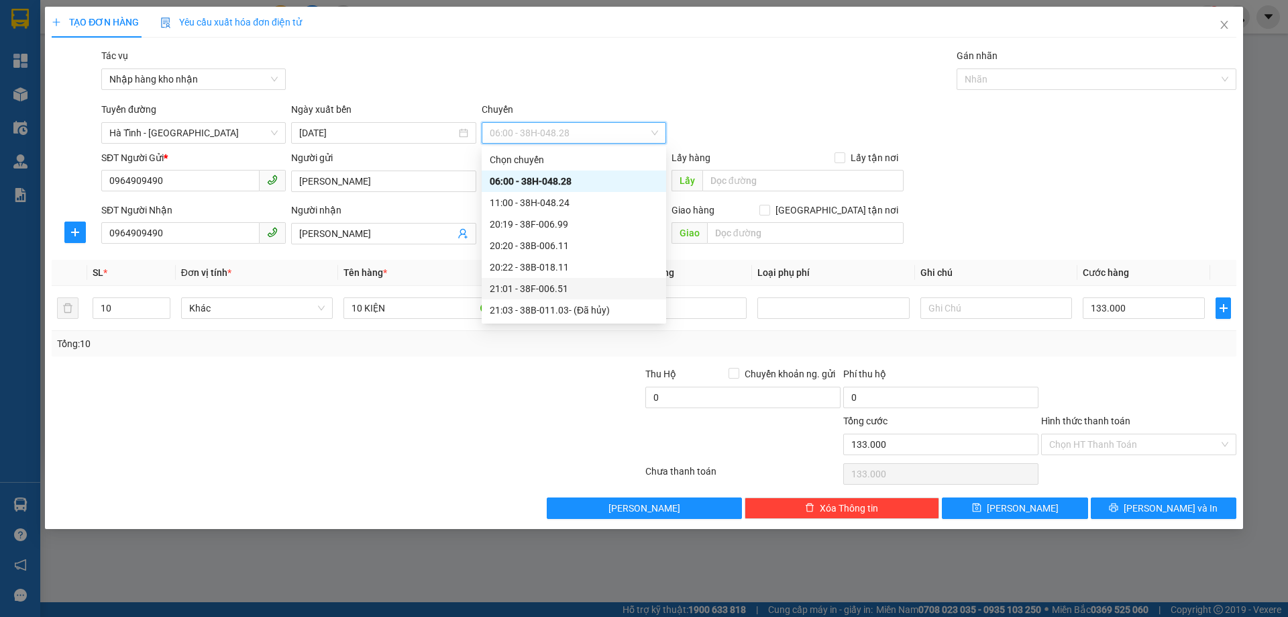
click at [585, 280] on div "21:01 - 38F-006.51" at bounding box center [574, 288] width 184 height 21
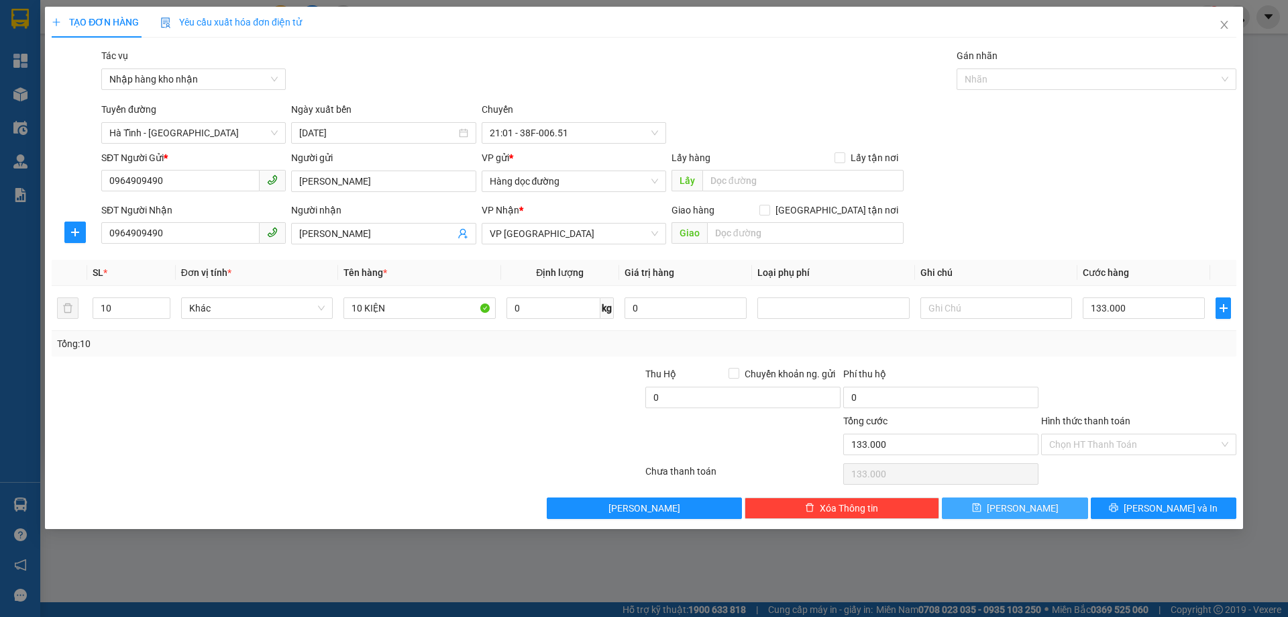
click at [1068, 511] on button "[PERSON_NAME]" at bounding box center [1015, 507] width 146 height 21
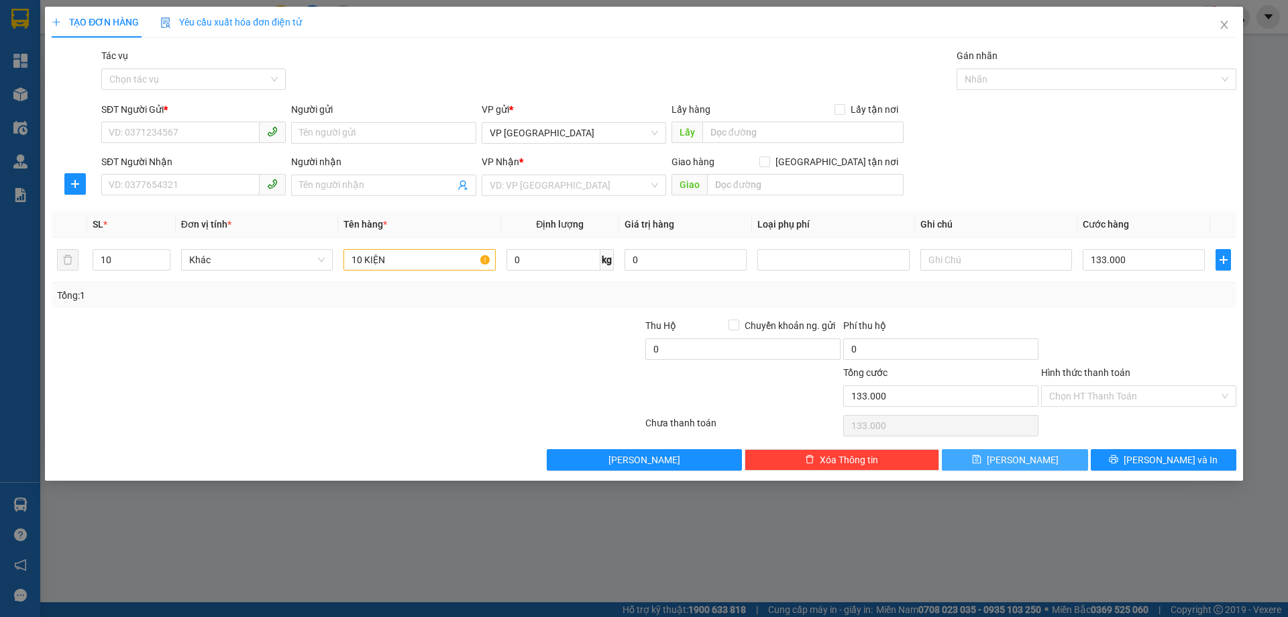
type input "1"
type input "0"
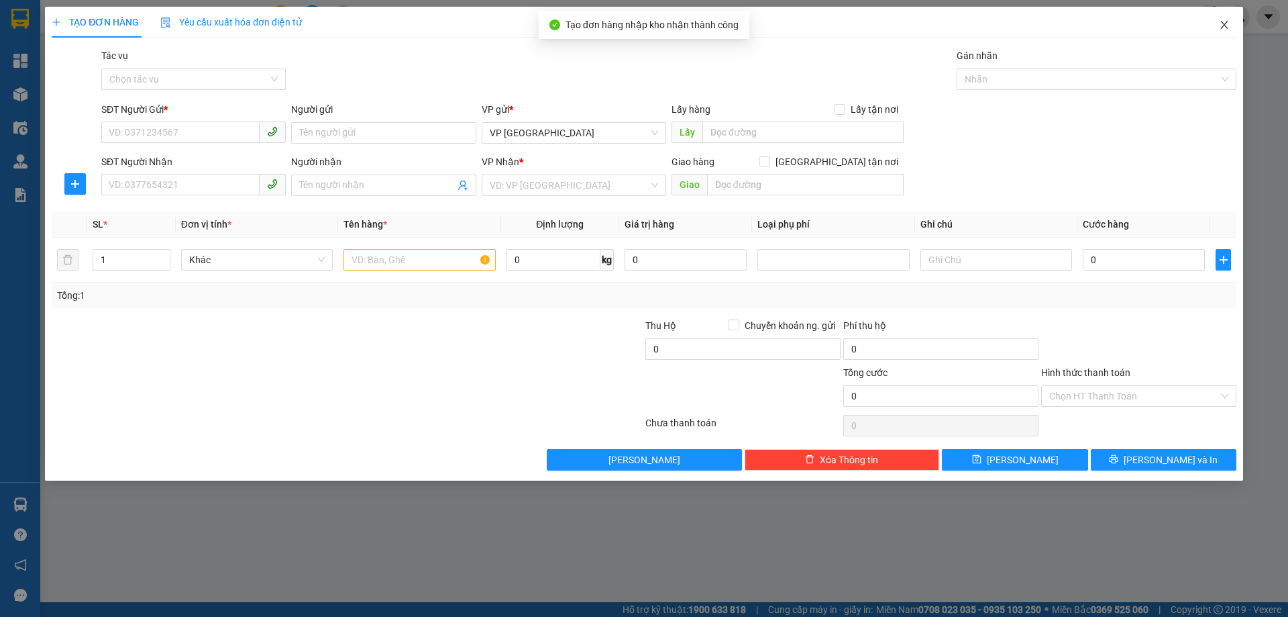
click at [1228, 21] on icon "close" at bounding box center [1224, 24] width 11 height 11
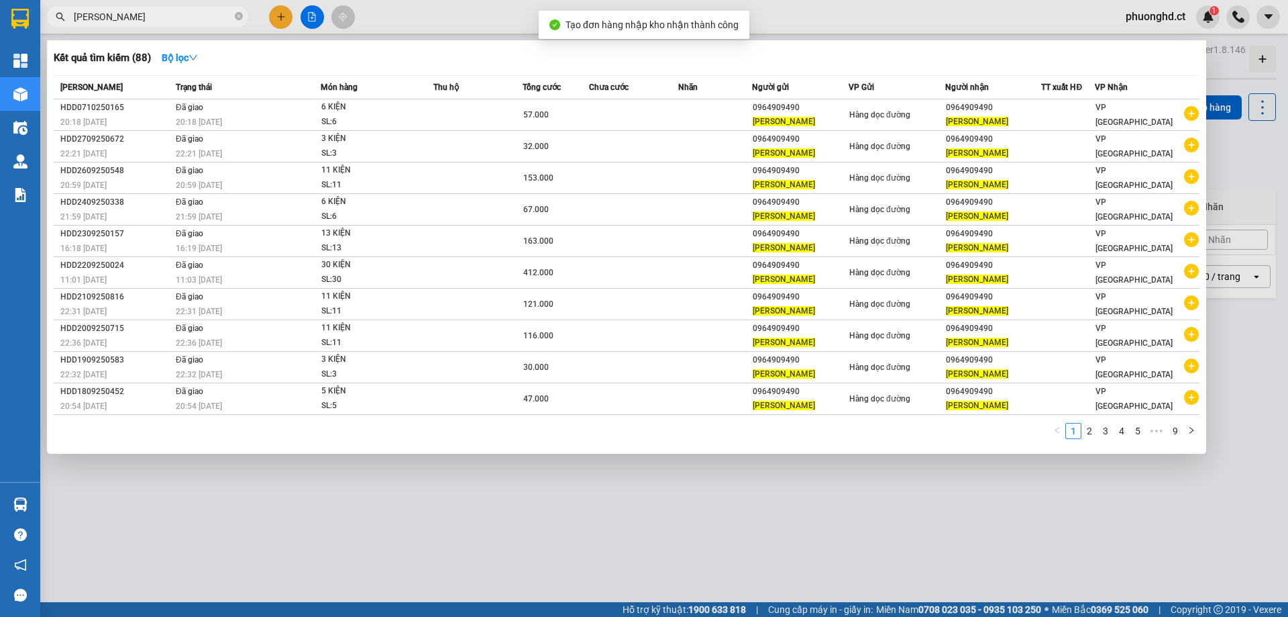
click at [513, 504] on div at bounding box center [644, 308] width 1288 height 617
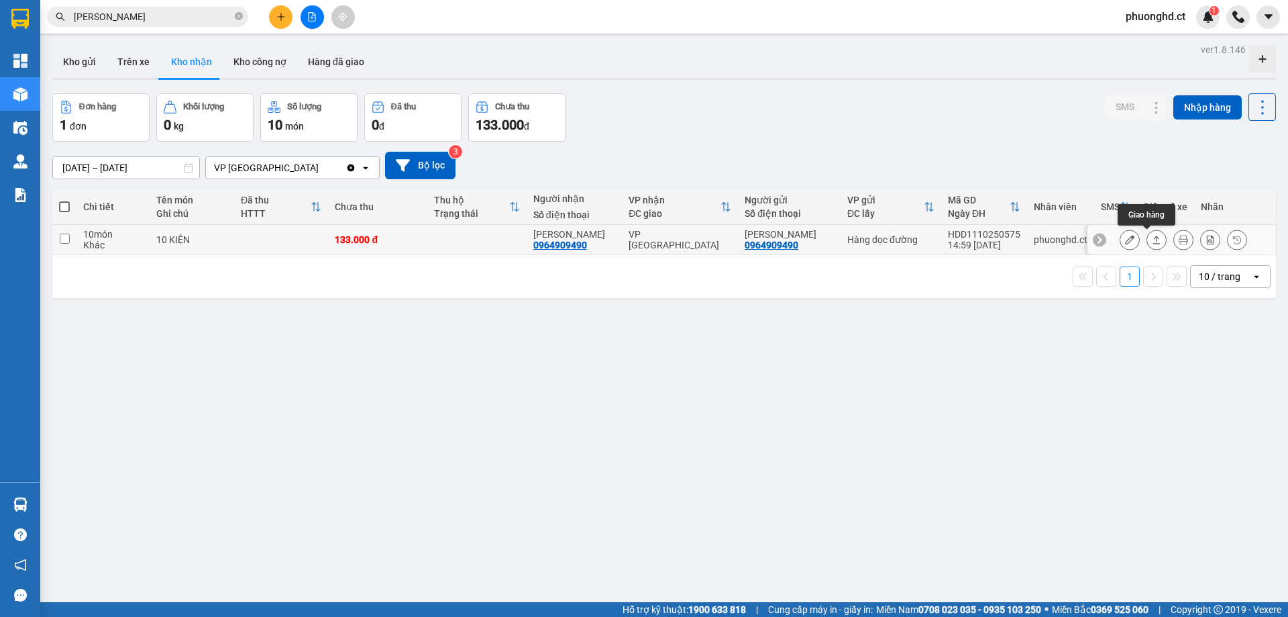
click at [1147, 239] on button at bounding box center [1156, 239] width 19 height 23
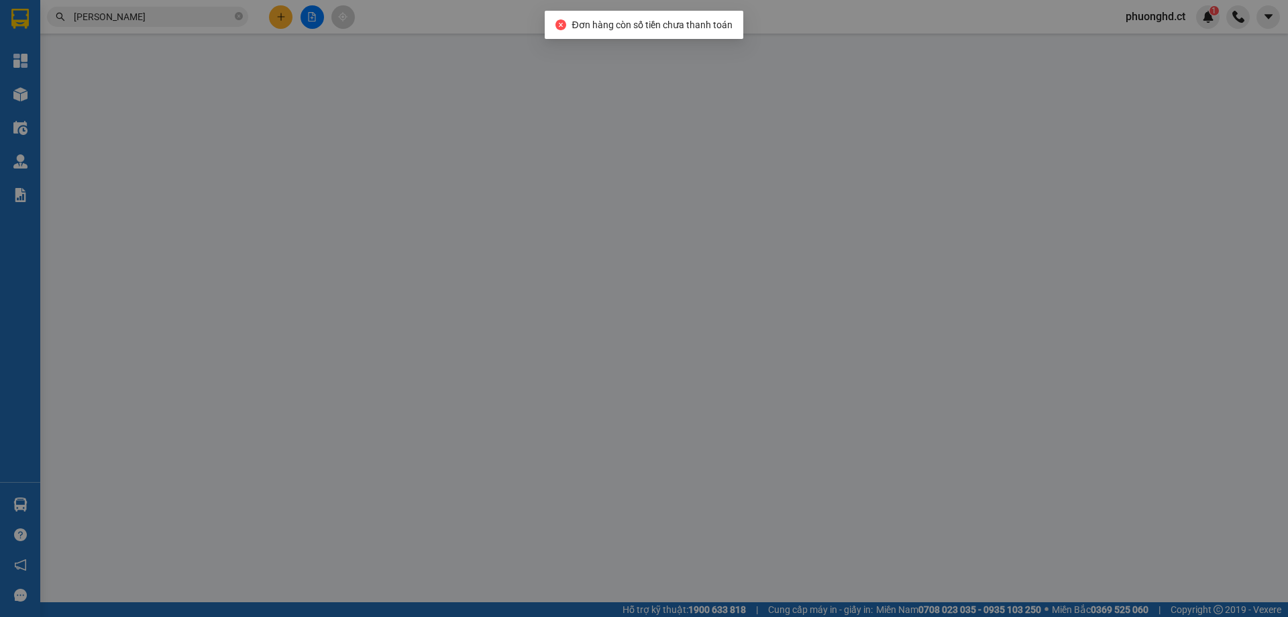
type input "0964909490"
type input "[PERSON_NAME]"
type input "0964909490"
type input "[PERSON_NAME]"
type input "0"
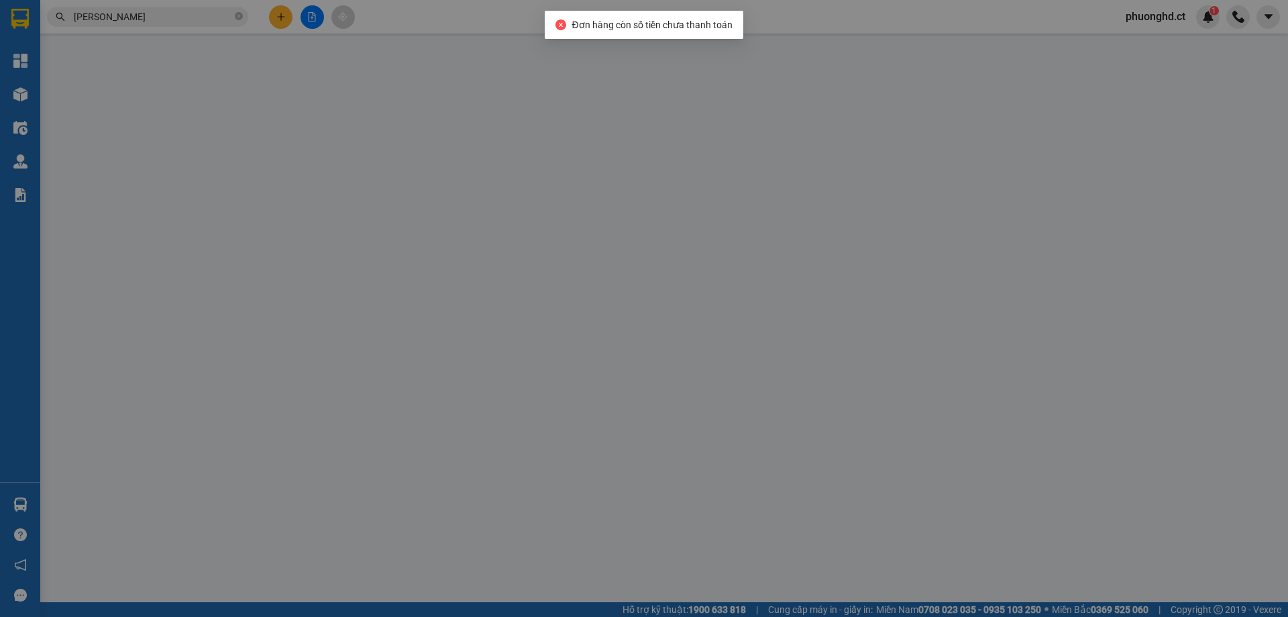
type input "133.000"
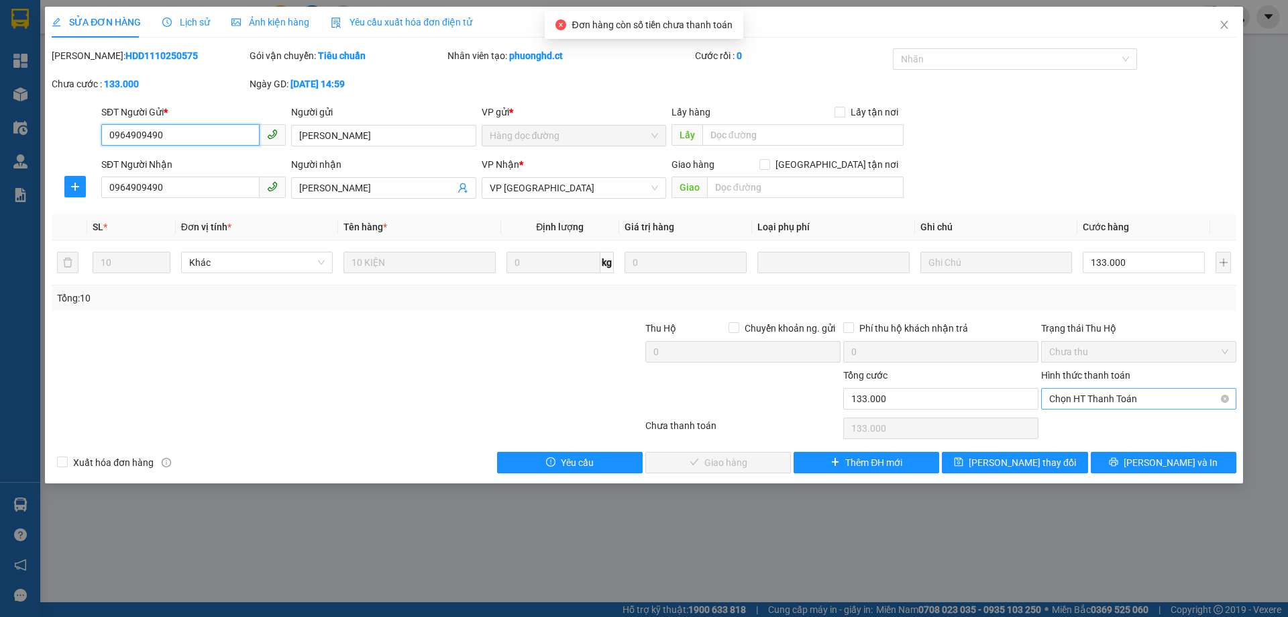
click at [1169, 400] on span "Chọn HT Thanh Toán" at bounding box center [1138, 398] width 179 height 20
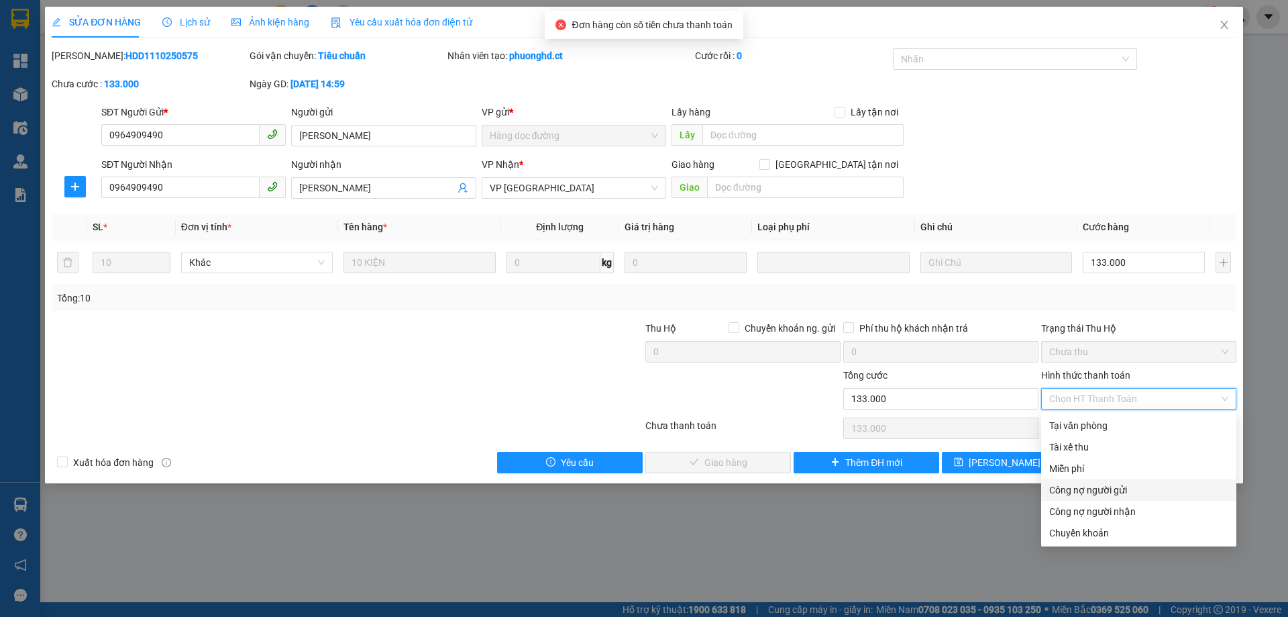
click at [1073, 487] on div "Công nợ người gửi" at bounding box center [1138, 489] width 179 height 15
type input "0"
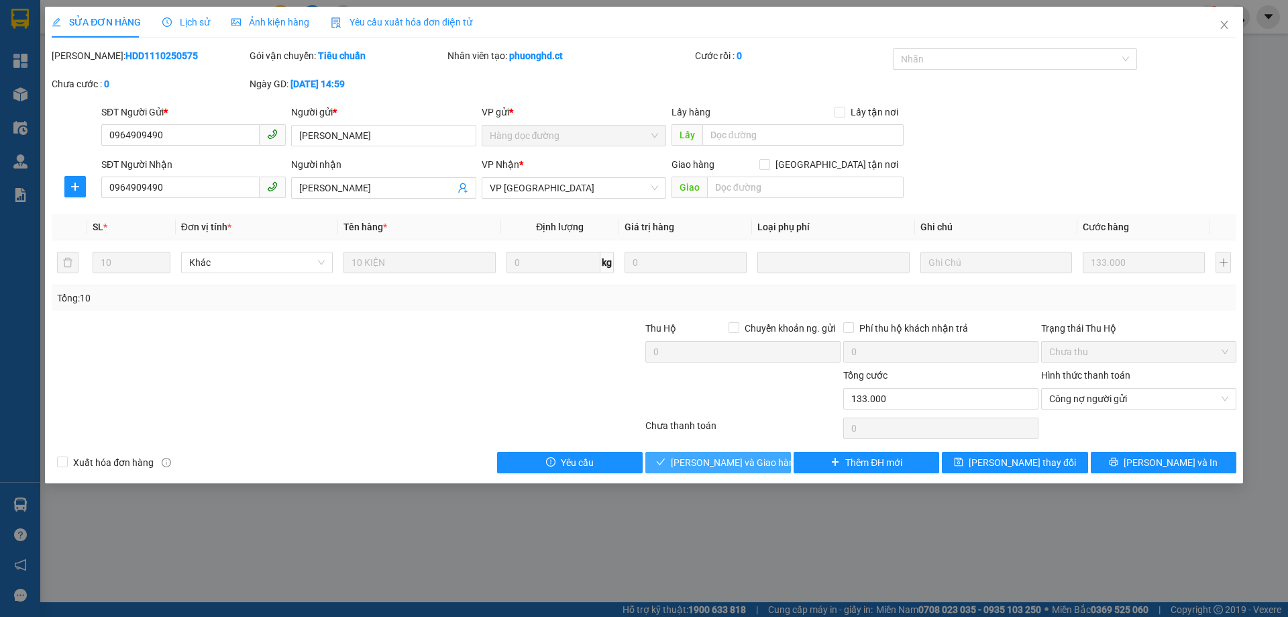
click at [721, 461] on span "[PERSON_NAME] và Giao hàng" at bounding box center [735, 462] width 129 height 15
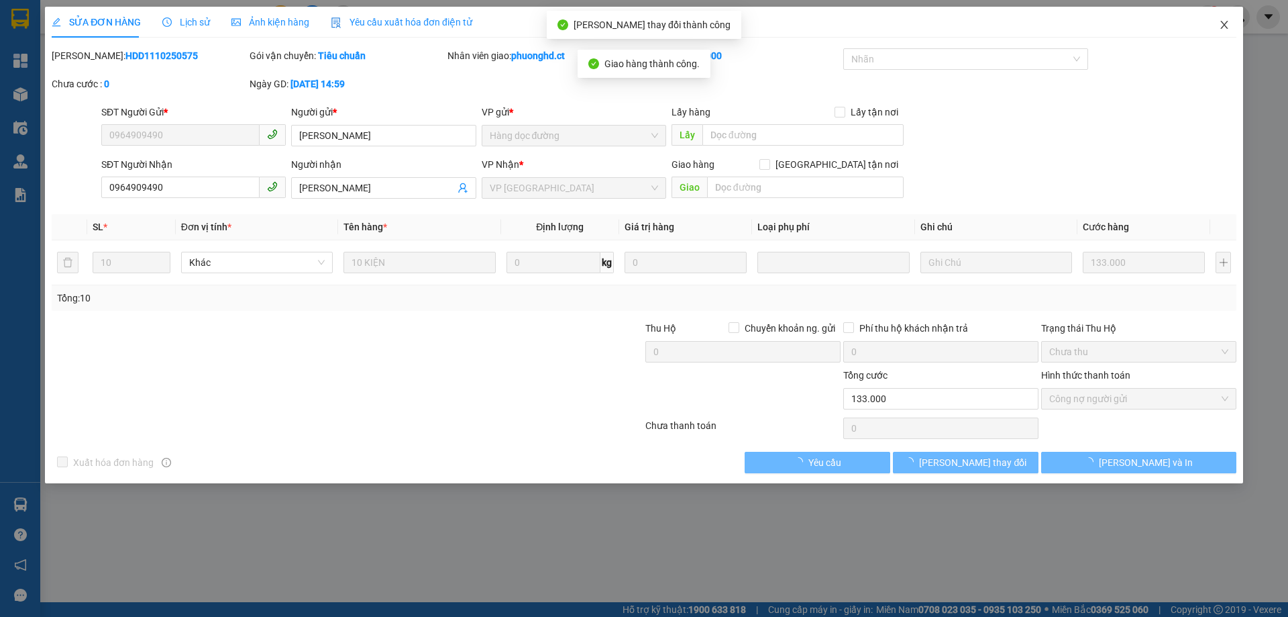
click at [1226, 26] on icon "close" at bounding box center [1224, 24] width 11 height 11
